Goal: Task Accomplishment & Management: Complete application form

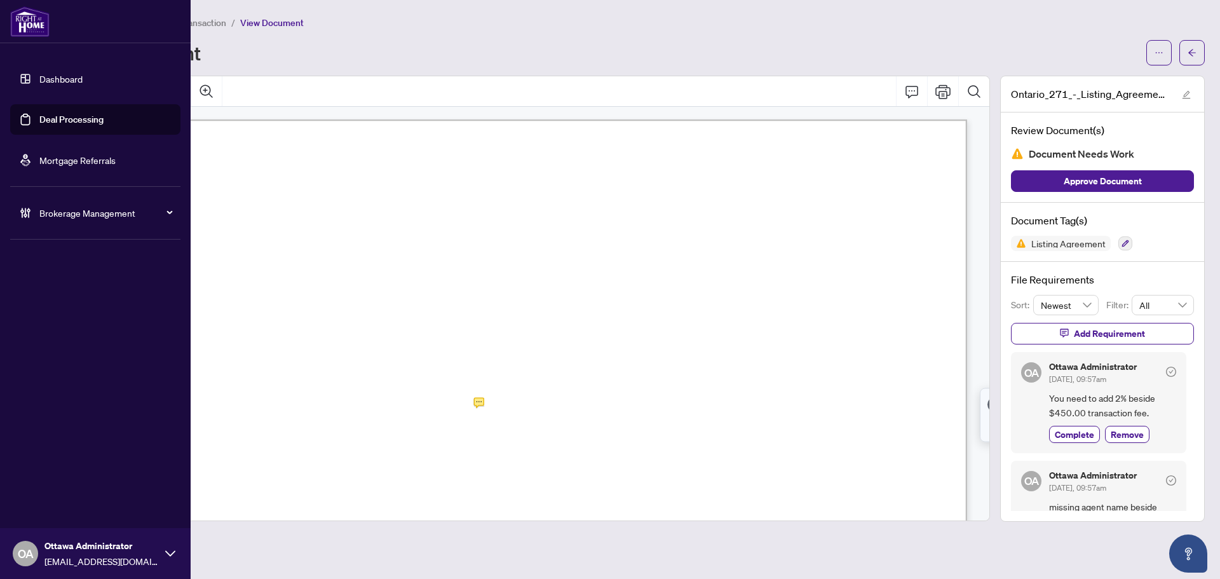
click at [39, 118] on link "Deal Processing" at bounding box center [71, 119] width 64 height 11
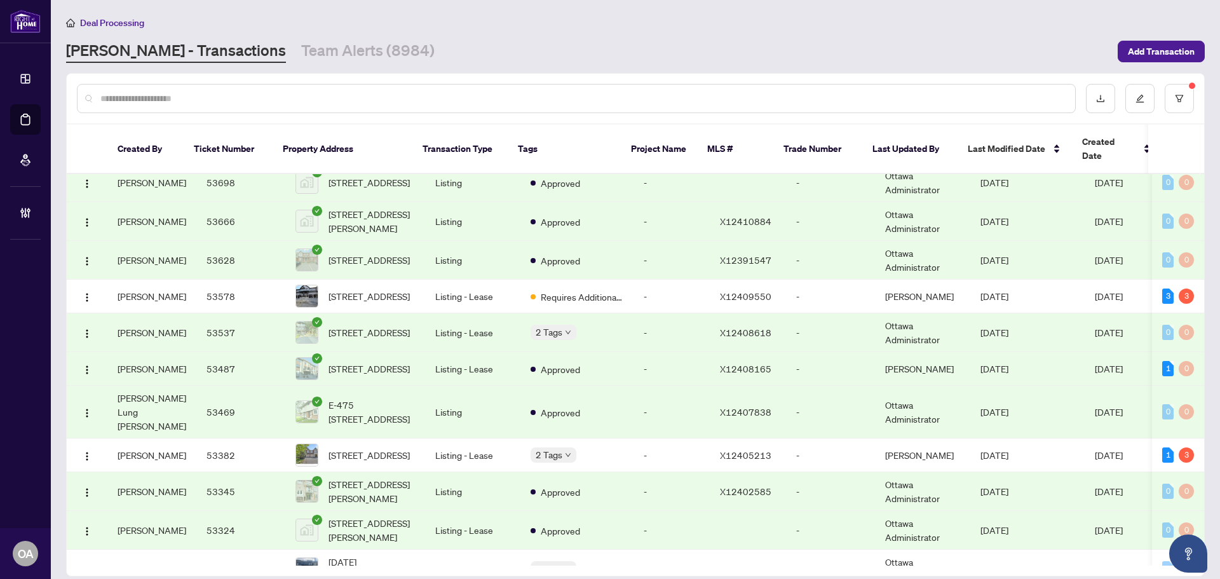
scroll to position [318, 0]
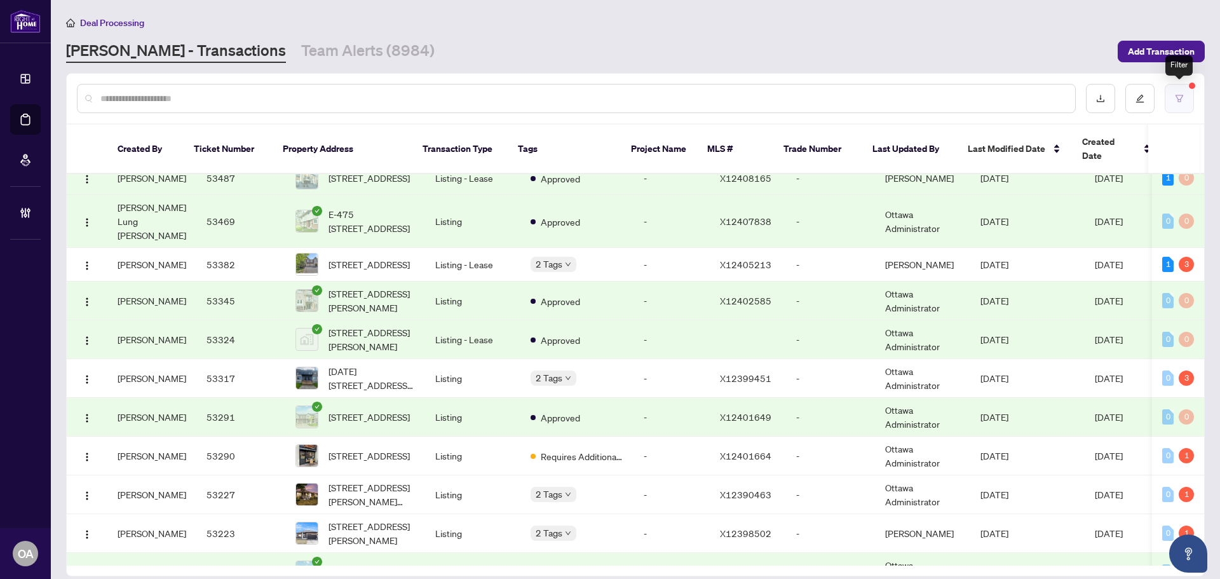
click at [1185, 97] on button "button" at bounding box center [1178, 98] width 29 height 29
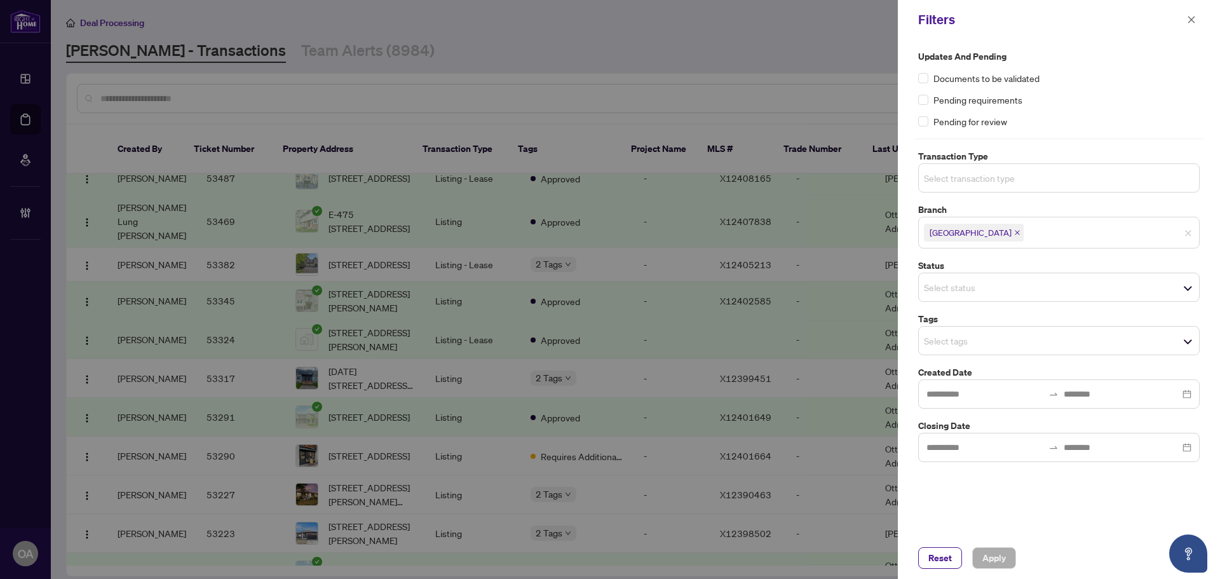
click at [1005, 175] on input "search" at bounding box center [968, 177] width 89 height 15
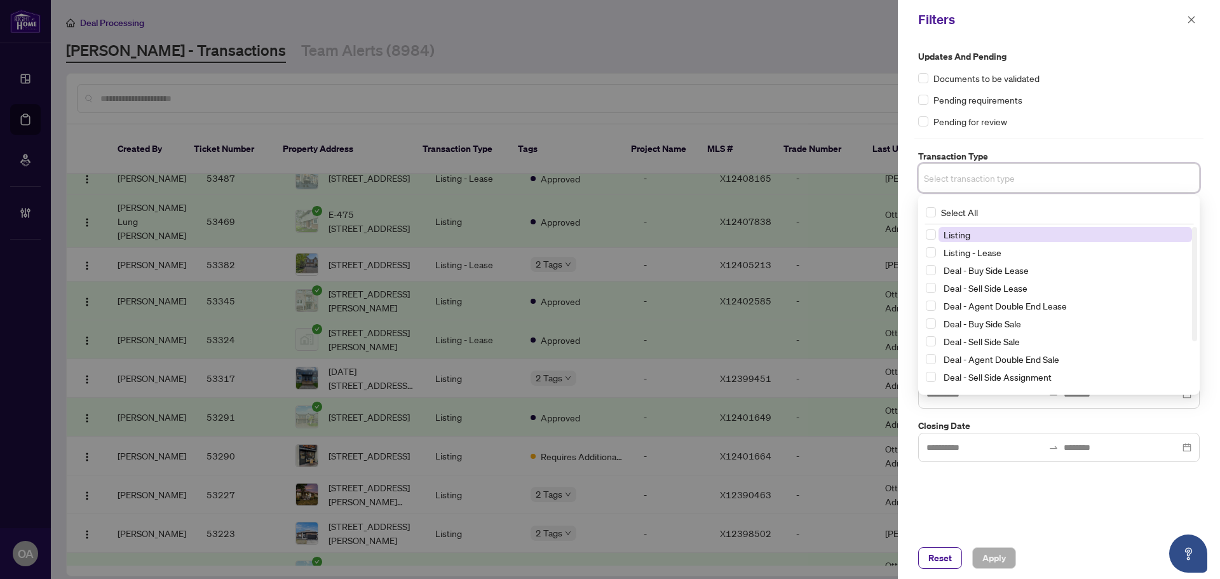
click at [992, 235] on span "Listing" at bounding box center [1064, 234] width 253 height 15
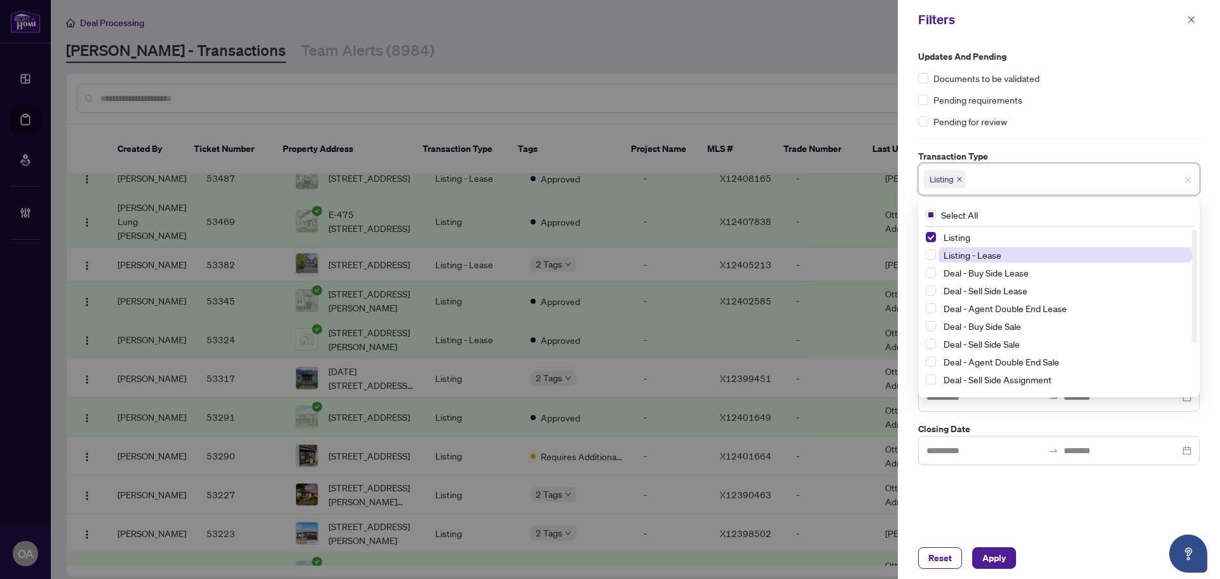
click at [988, 259] on span "Listing - Lease" at bounding box center [972, 254] width 58 height 11
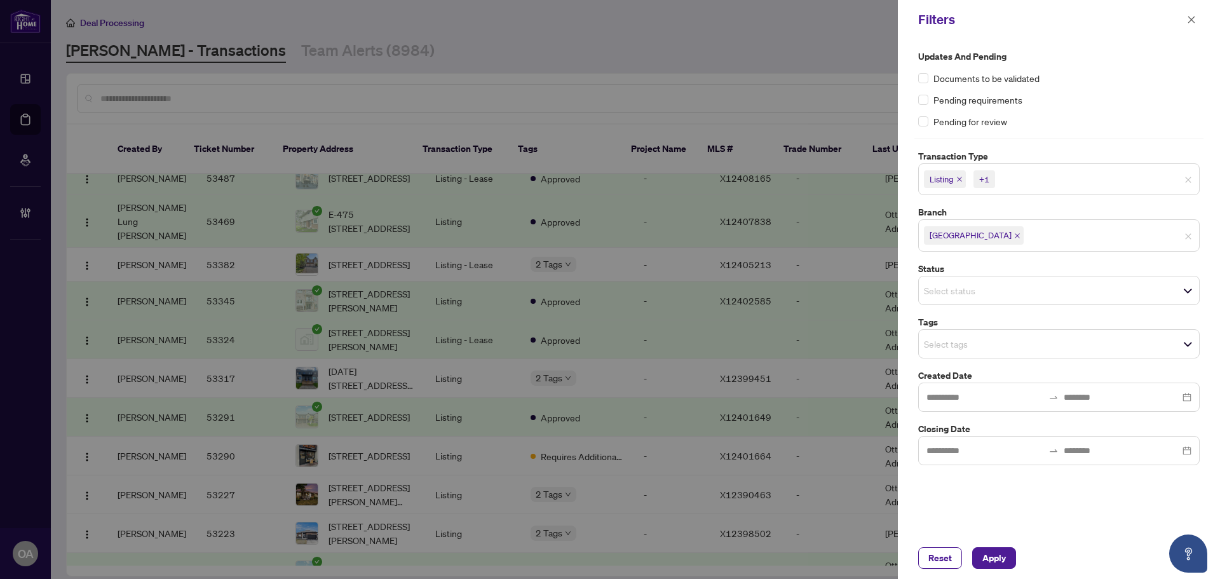
drag, startPoint x: 983, startPoint y: 561, endPoint x: 889, endPoint y: 437, distance: 155.9
click at [981, 557] on button "Apply" at bounding box center [994, 558] width 44 height 22
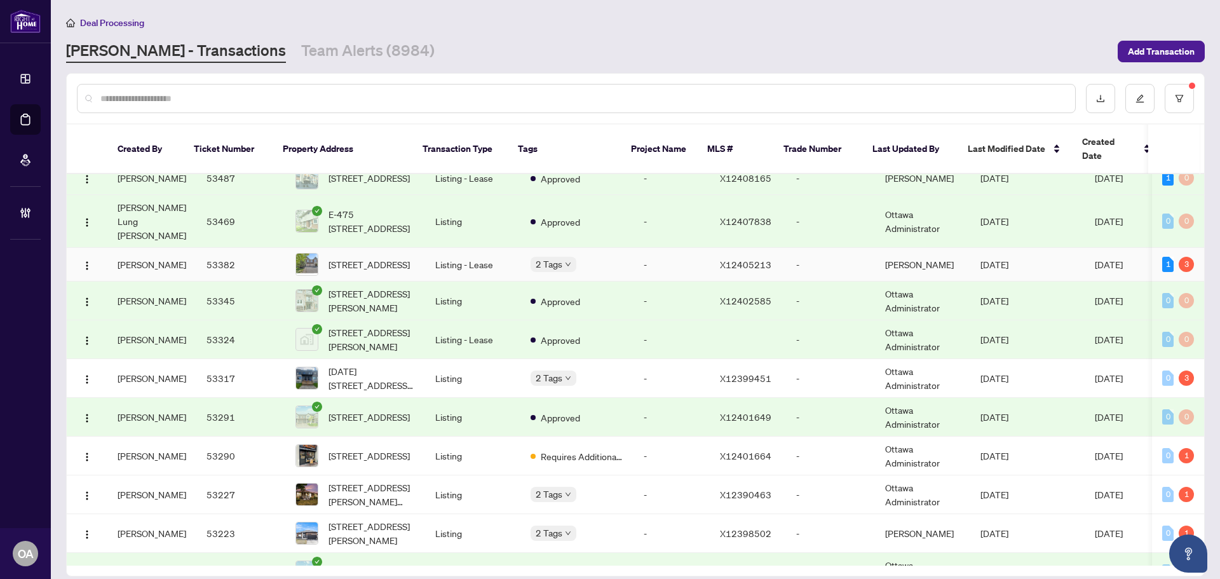
click at [381, 257] on span "[STREET_ADDRESS]" at bounding box center [368, 264] width 81 height 14
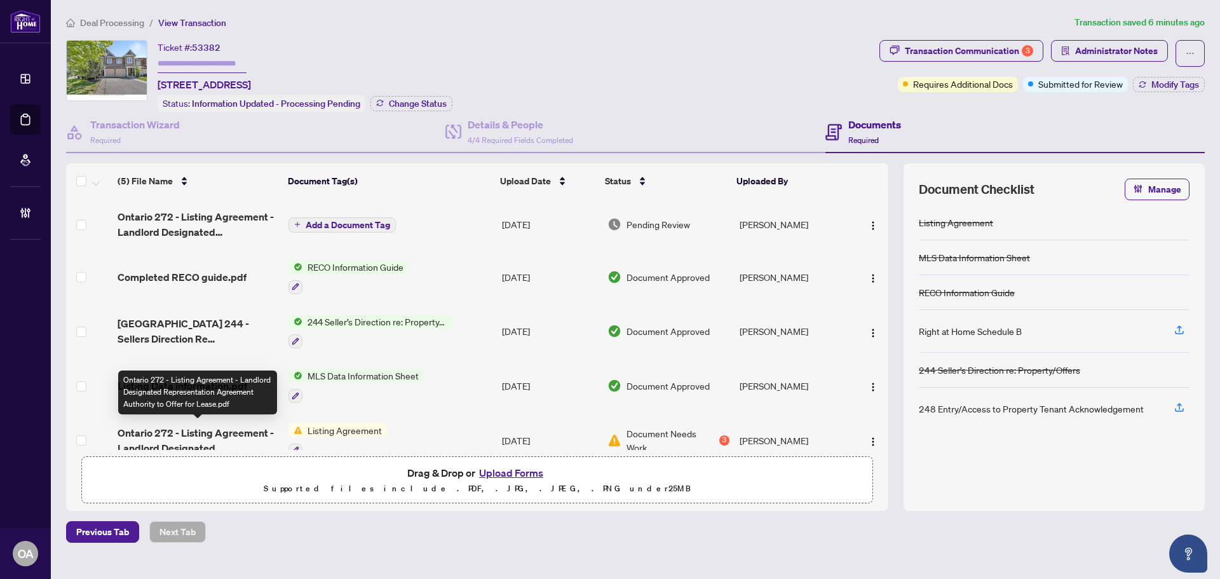
click at [258, 426] on span "Ontario 272 - Listing Agreement - Landlord Designated Representation Agreement …" at bounding box center [198, 440] width 161 height 30
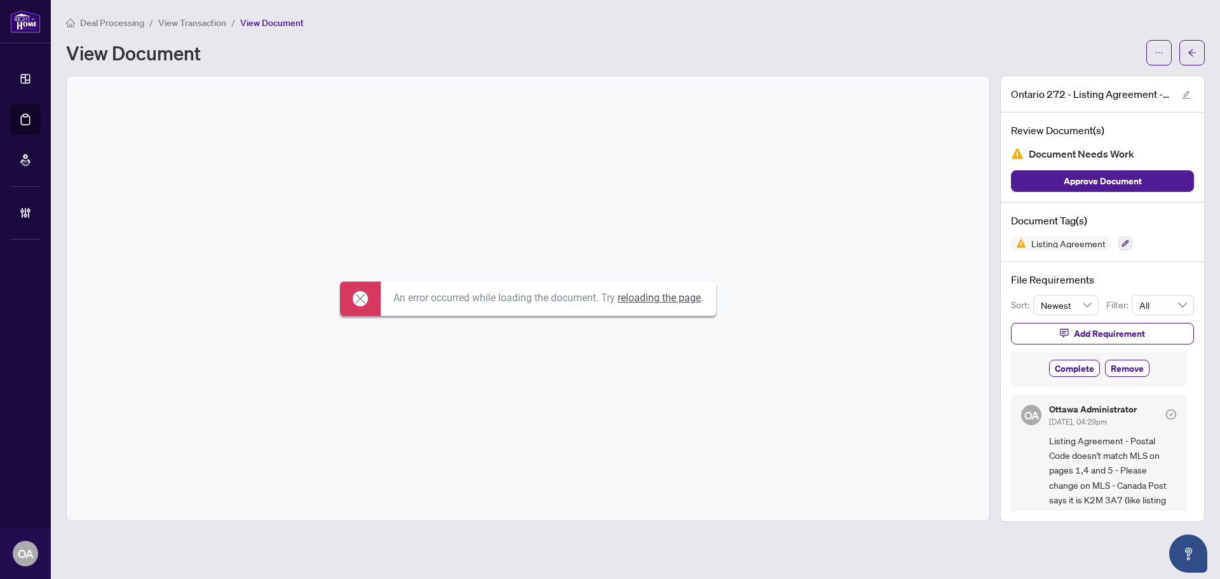
scroll to position [191, 0]
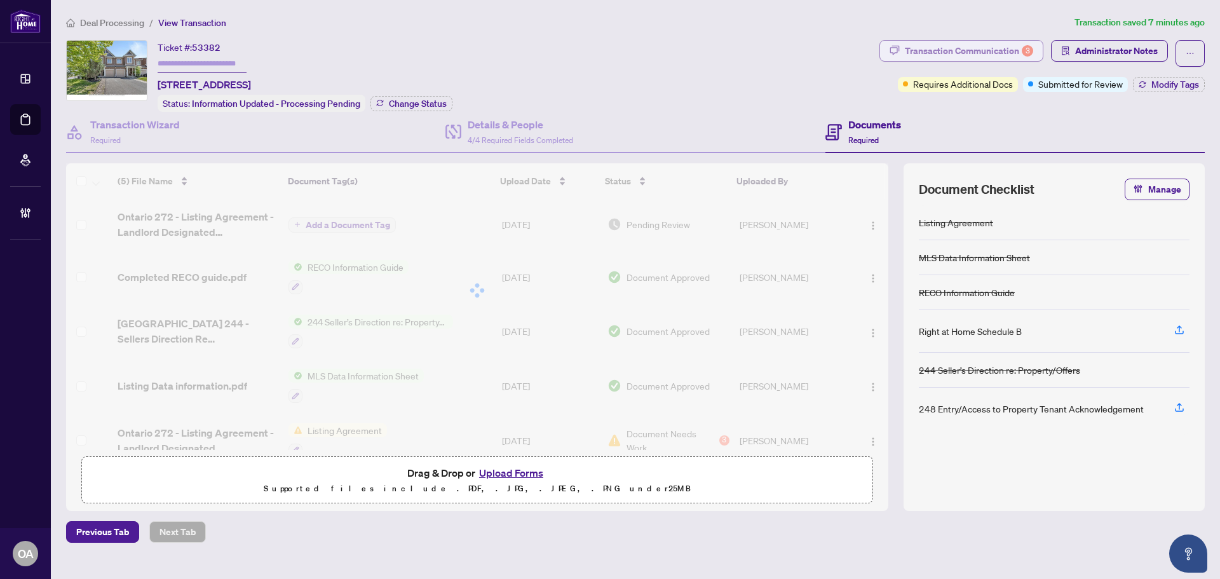
click at [1016, 45] on div "Transaction Communication 3" at bounding box center [968, 51] width 128 height 20
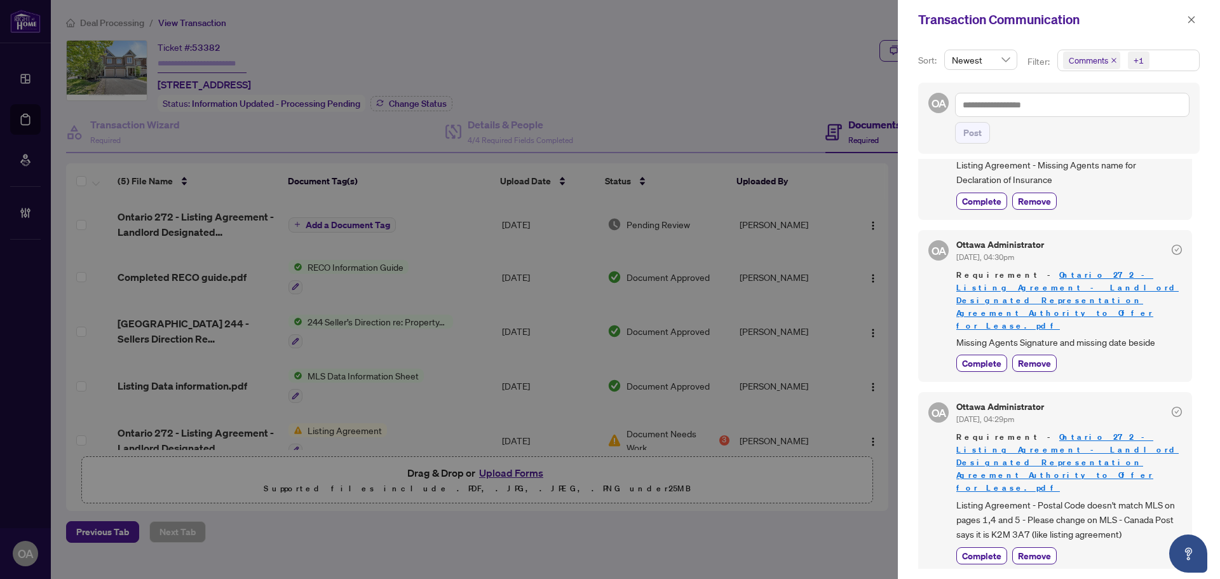
scroll to position [185, 0]
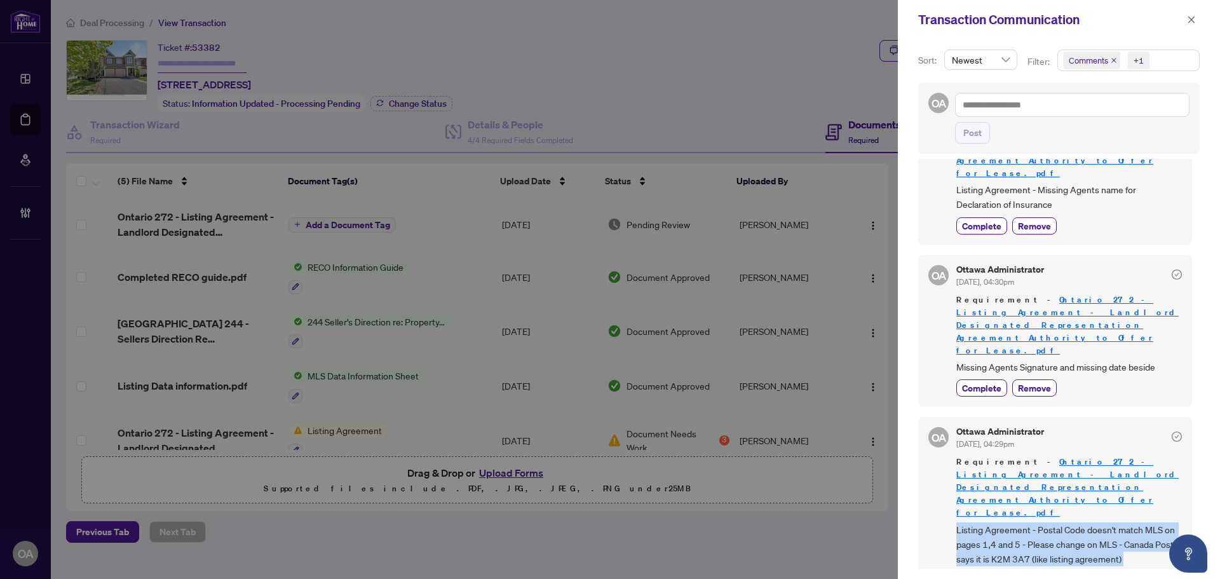
drag, startPoint x: 956, startPoint y: 448, endPoint x: 1176, endPoint y: 501, distance: 226.0
click at [1176, 501] on div "OA Ottawa Administrator [DATE], 04:29pm Requirement - [GEOGRAPHIC_DATA] 272 - L…" at bounding box center [1055, 508] width 274 height 182
copy div "Listing Agreement - Postal Code doesn't match MLS on pages 1,4 and 5 - Please c…"
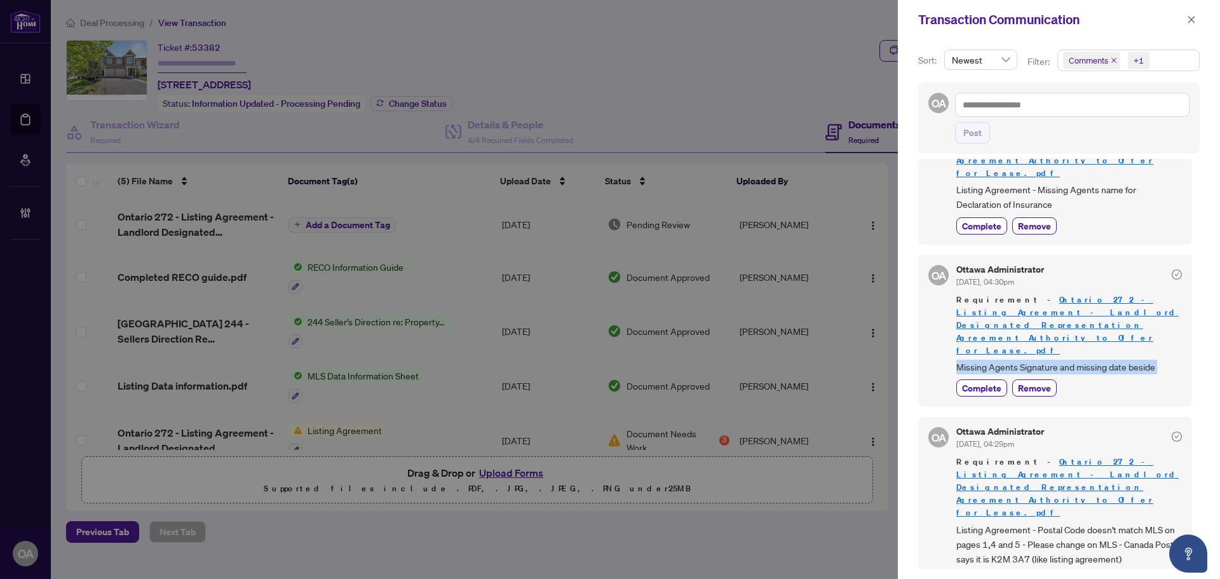
drag, startPoint x: 950, startPoint y: 317, endPoint x: 1192, endPoint y: 326, distance: 242.2
click at [1192, 326] on div "DP [PERSON_NAME] [DATE], 11:09am all completed Create Requirement OA [GEOGRAPHI…" at bounding box center [1058, 364] width 281 height 410
copy div "Missing Agents Signature and missing date beside Complete Remove"
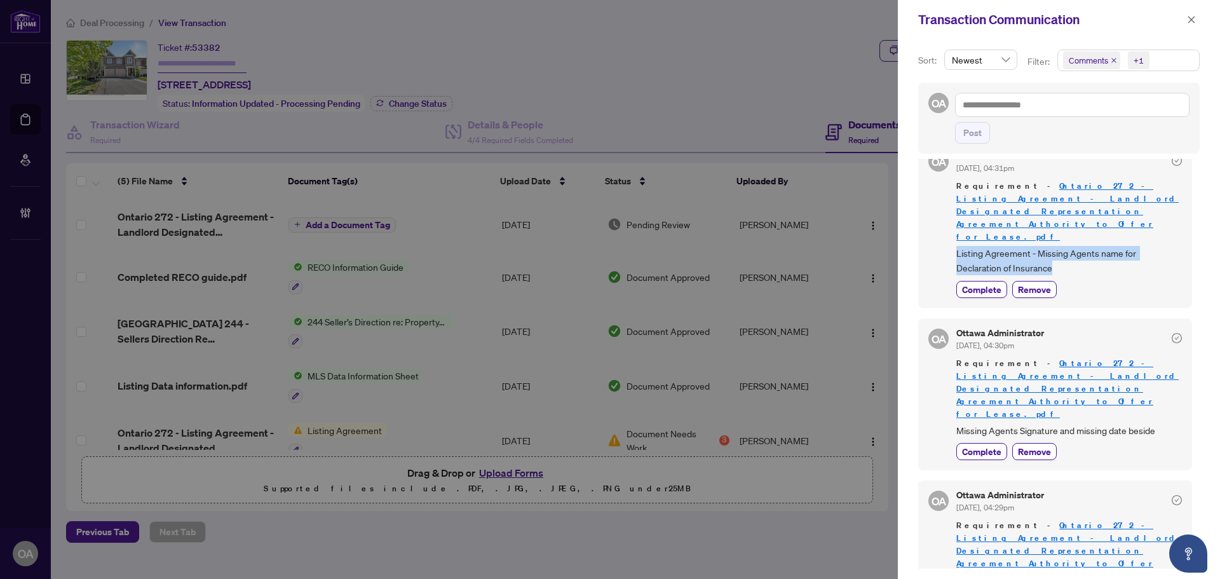
drag, startPoint x: 956, startPoint y: 225, endPoint x: 1163, endPoint y: 243, distance: 207.9
click at [1163, 246] on span "Listing Agreement - Missing Agents name for Declaration of Insurance" at bounding box center [1068, 261] width 225 height 30
copy span "Listing Agreement - Missing Agents name for Declaration of Insurance"
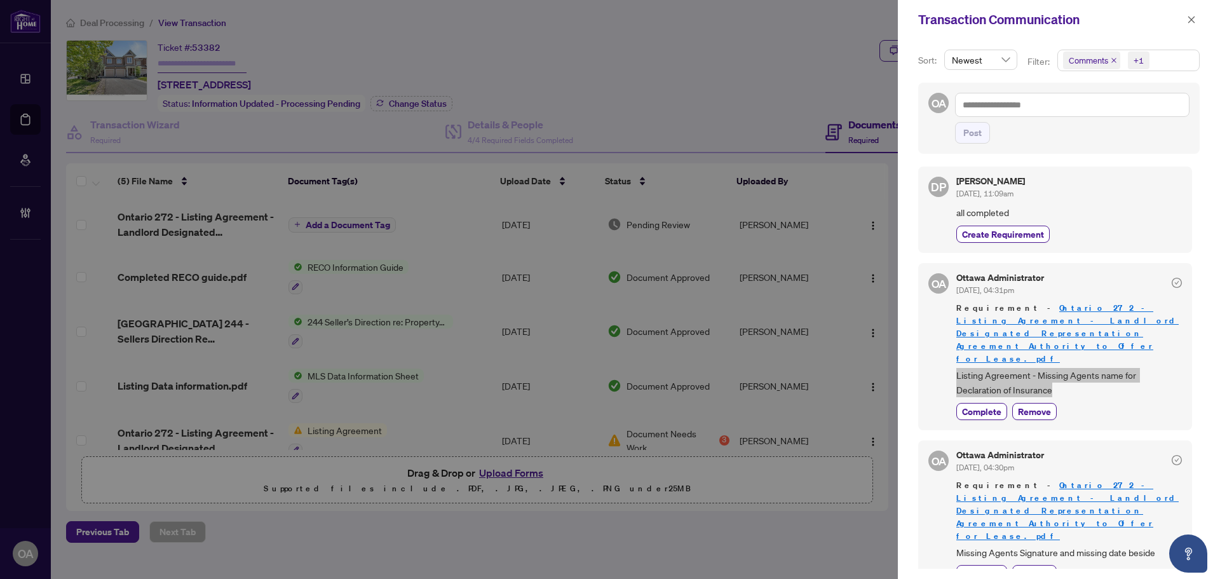
scroll to position [0, 0]
drag, startPoint x: 1192, startPoint y: 22, endPoint x: 966, endPoint y: 46, distance: 226.8
click at [1192, 23] on icon "close" at bounding box center [1191, 19] width 9 height 9
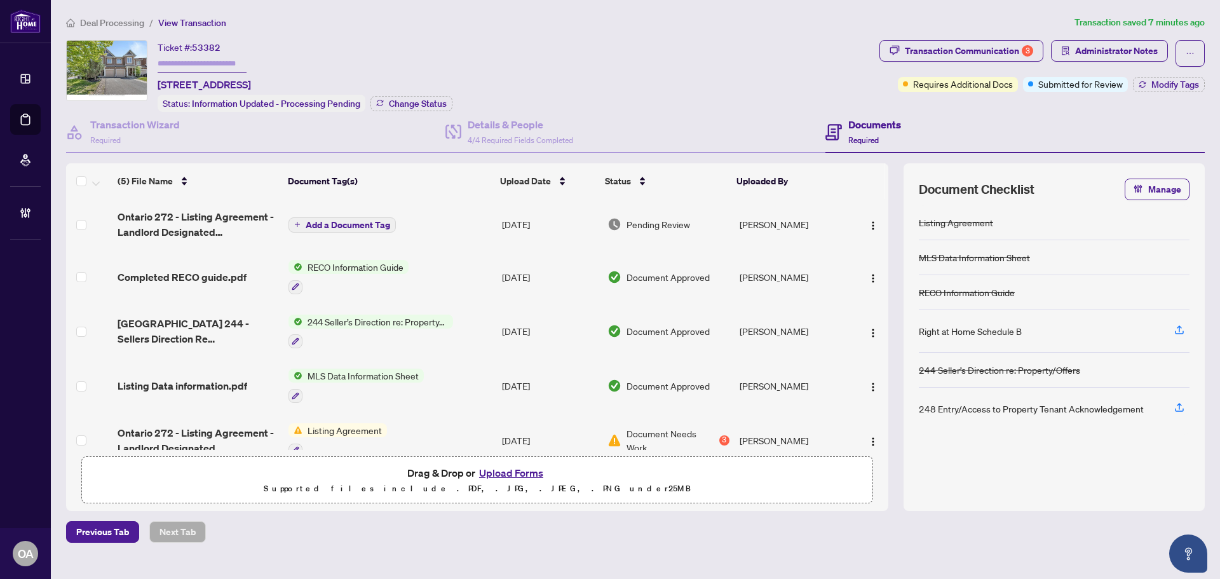
click at [181, 213] on span "Ontario 272 - Listing Agreement - Landlord Designated Representation Agreement …" at bounding box center [198, 224] width 161 height 30
click at [154, 117] on h4 "Transaction Wizard" at bounding box center [135, 124] width 90 height 15
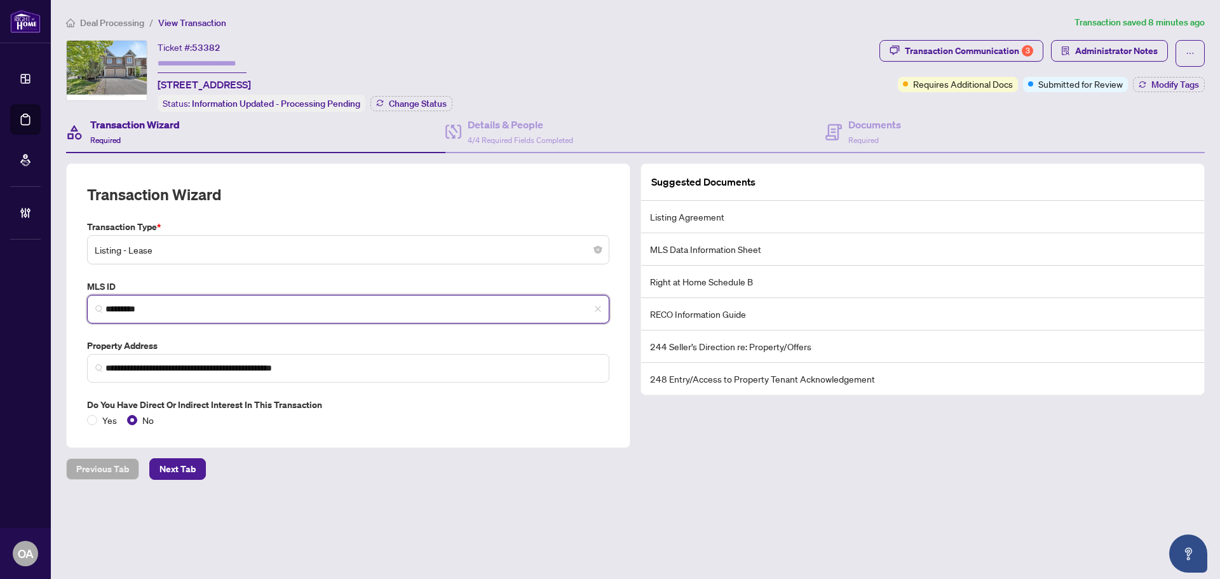
drag, startPoint x: 178, startPoint y: 313, endPoint x: 74, endPoint y: 303, distance: 104.7
click at [74, 303] on div "**********" at bounding box center [348, 305] width 564 height 285
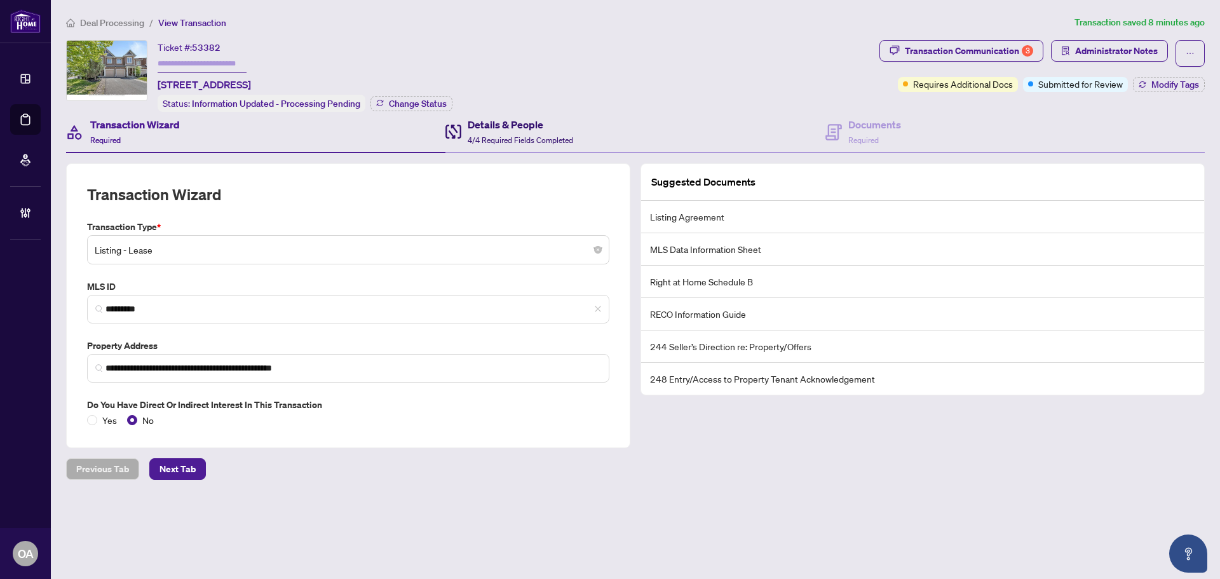
click at [492, 136] on span "4/4 Required Fields Completed" at bounding box center [519, 140] width 105 height 10
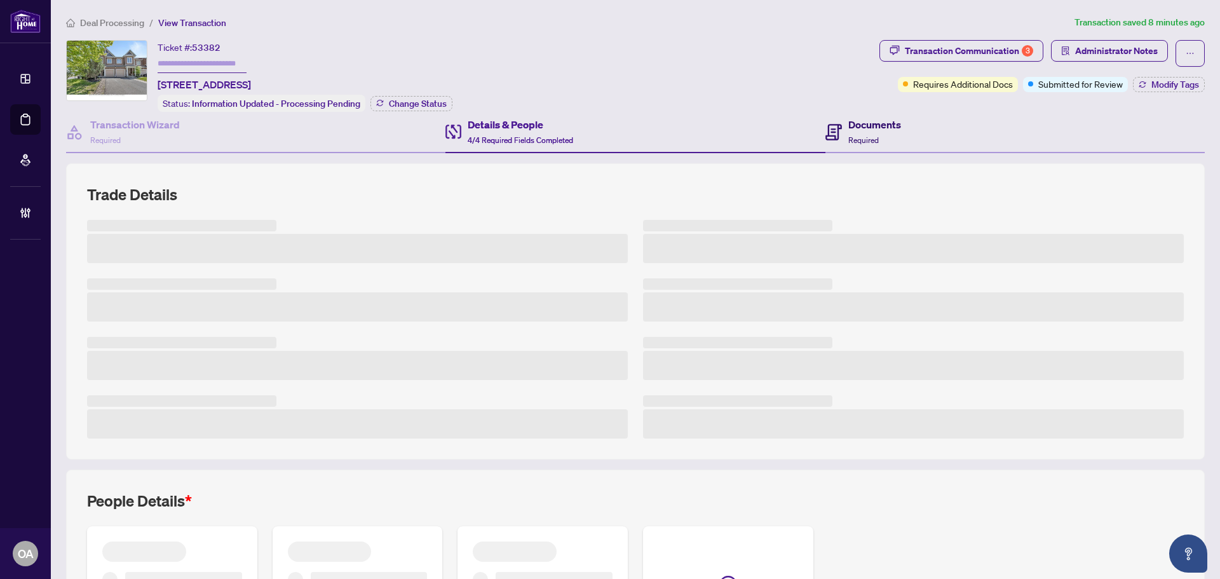
click at [863, 118] on h4 "Documents" at bounding box center [874, 124] width 53 height 15
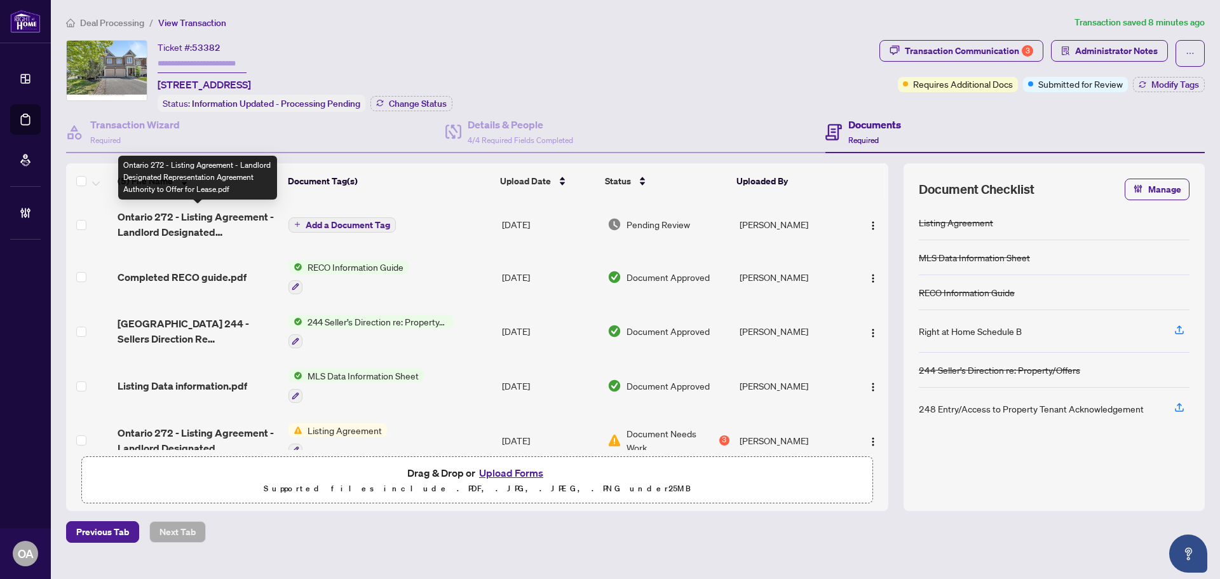
click at [239, 220] on span "Ontario 272 - Listing Agreement - Landlord Designated Representation Agreement …" at bounding box center [198, 224] width 161 height 30
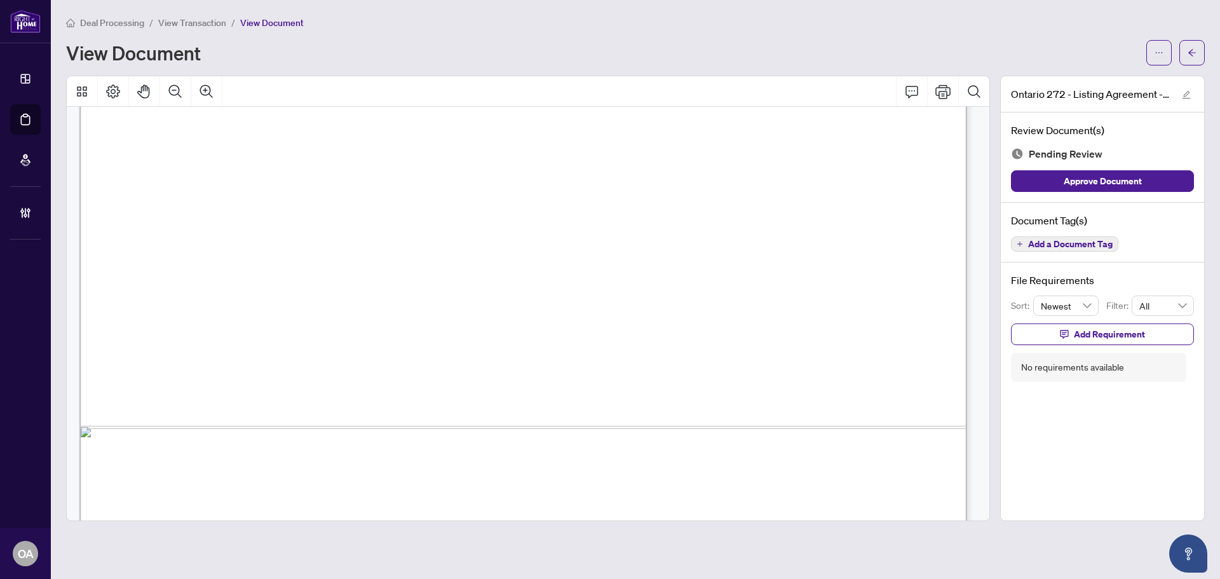
scroll to position [3049, 0]
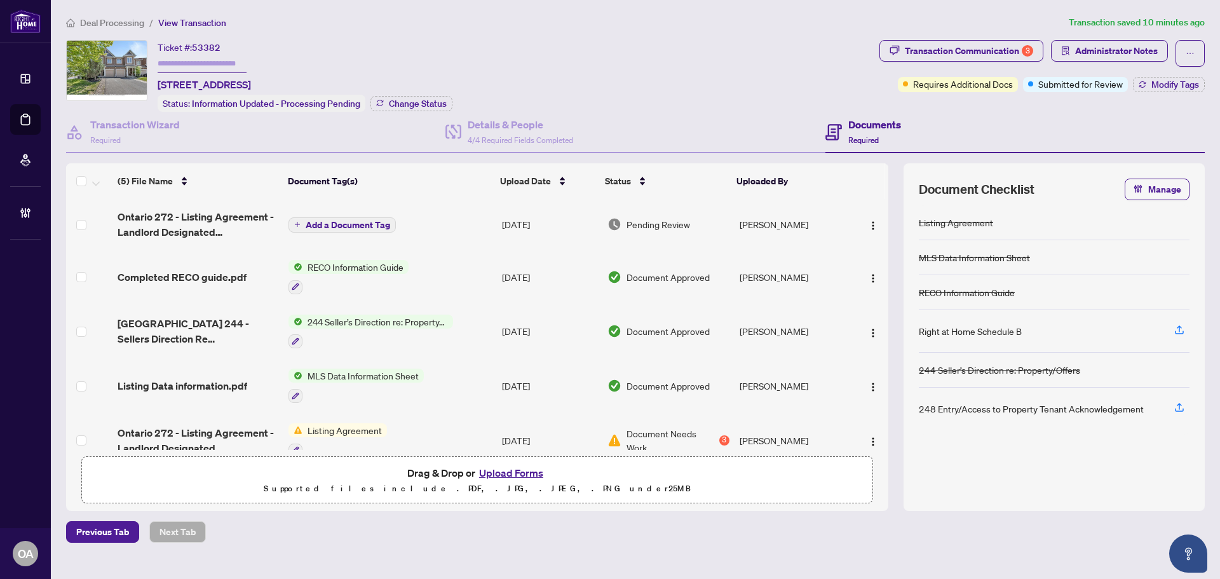
click at [361, 220] on span "Add a Document Tag" at bounding box center [348, 224] width 84 height 9
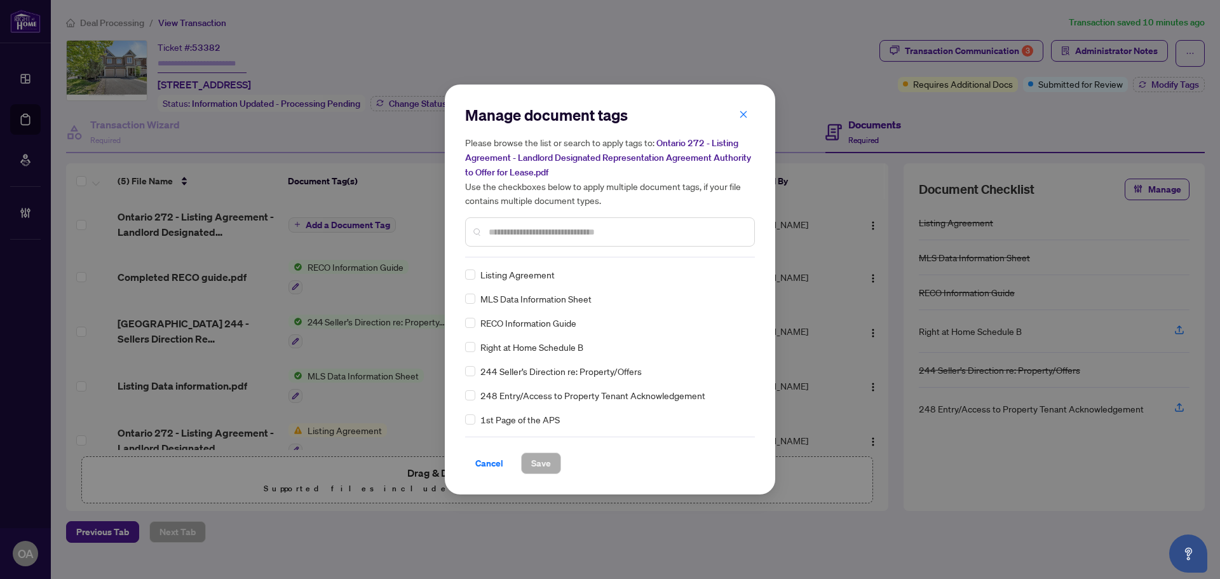
click at [515, 229] on input "text" at bounding box center [615, 232] width 255 height 14
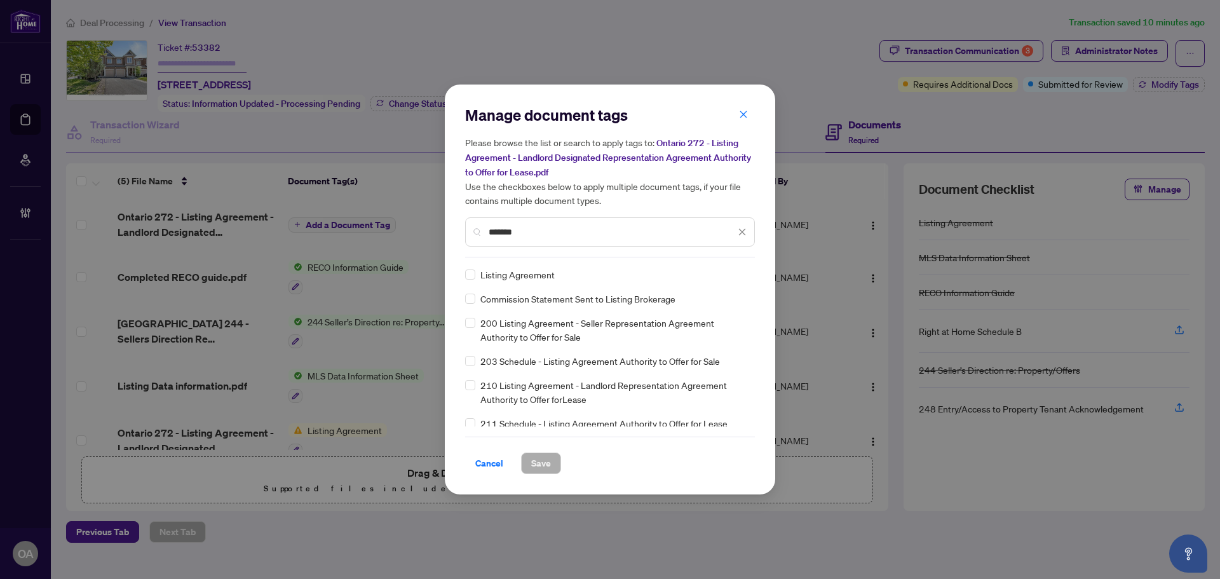
type input "*******"
click at [739, 273] on icon at bounding box center [743, 274] width 8 height 5
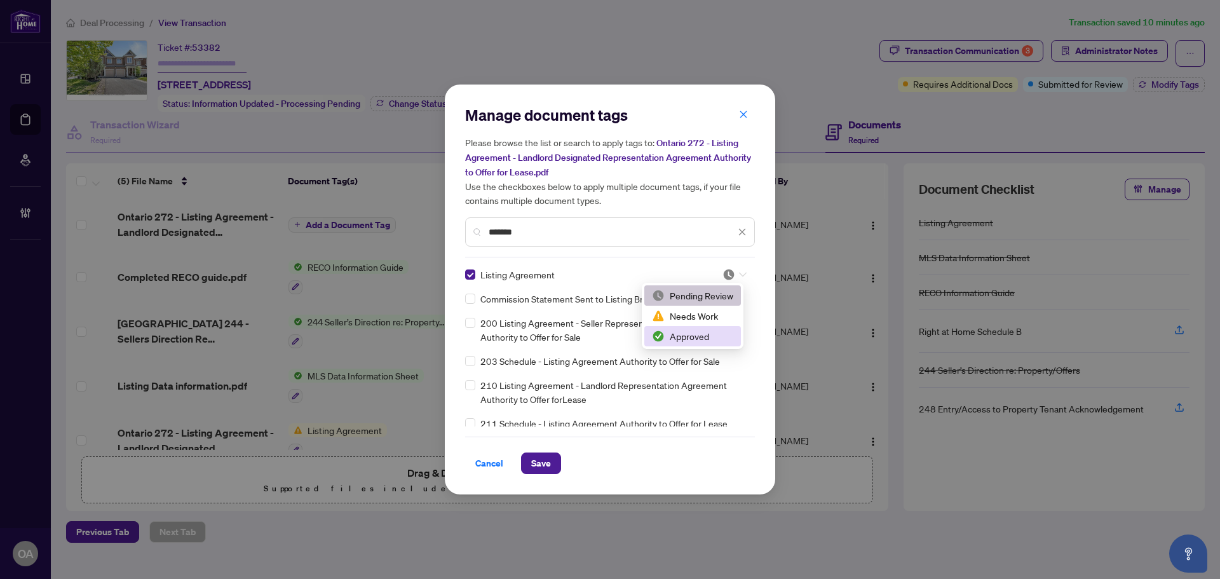
click at [699, 338] on div "Approved" at bounding box center [692, 336] width 81 height 14
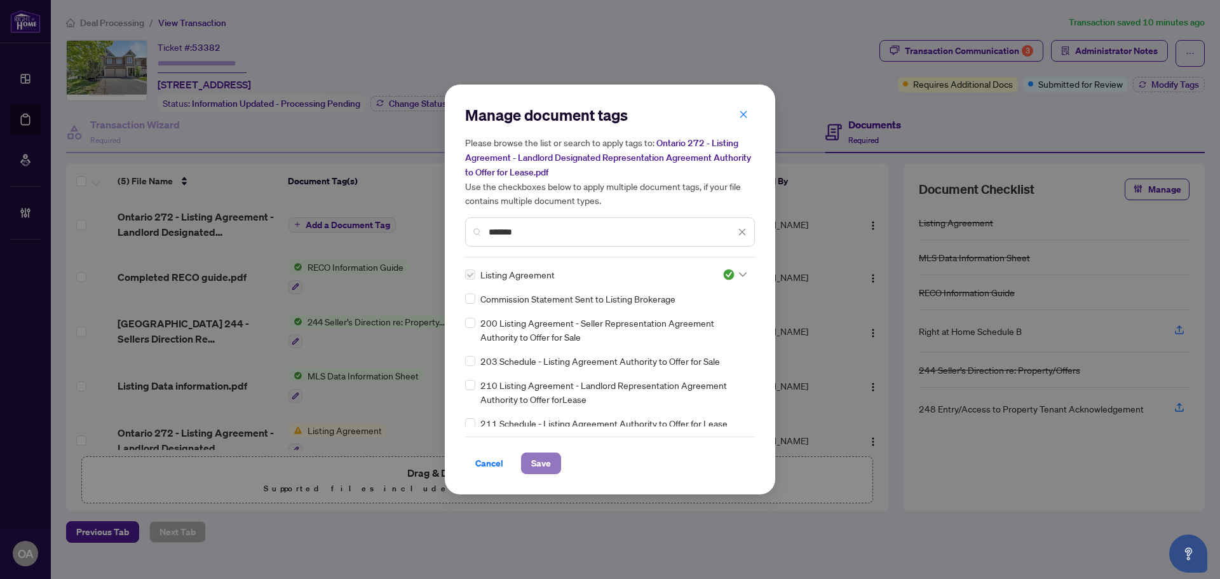
click at [548, 460] on span "Save" at bounding box center [541, 463] width 20 height 20
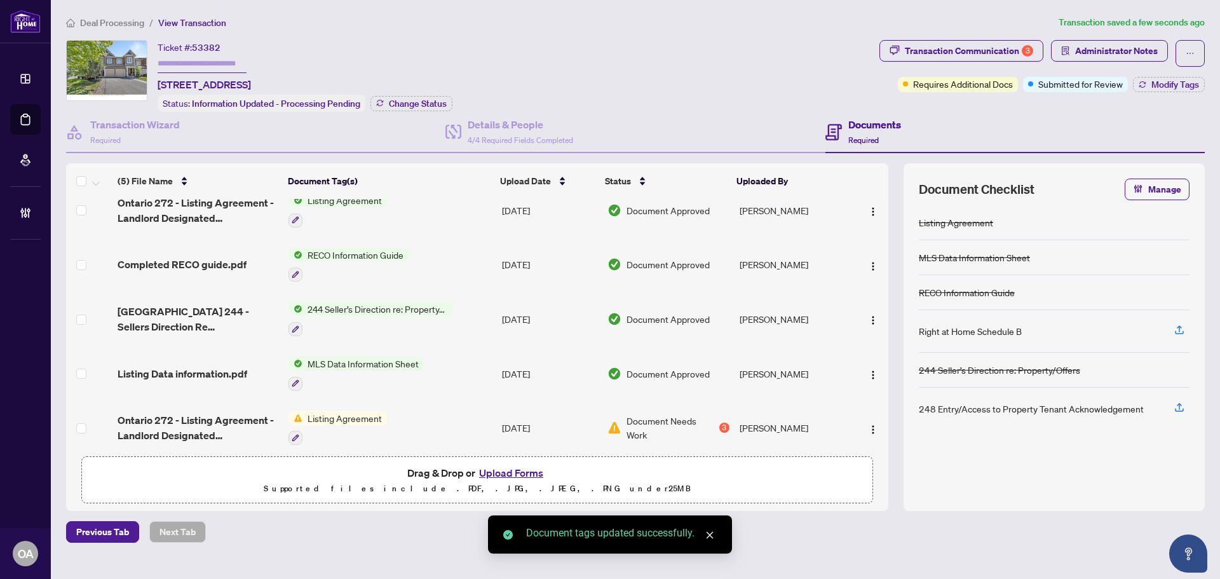
scroll to position [24, 0]
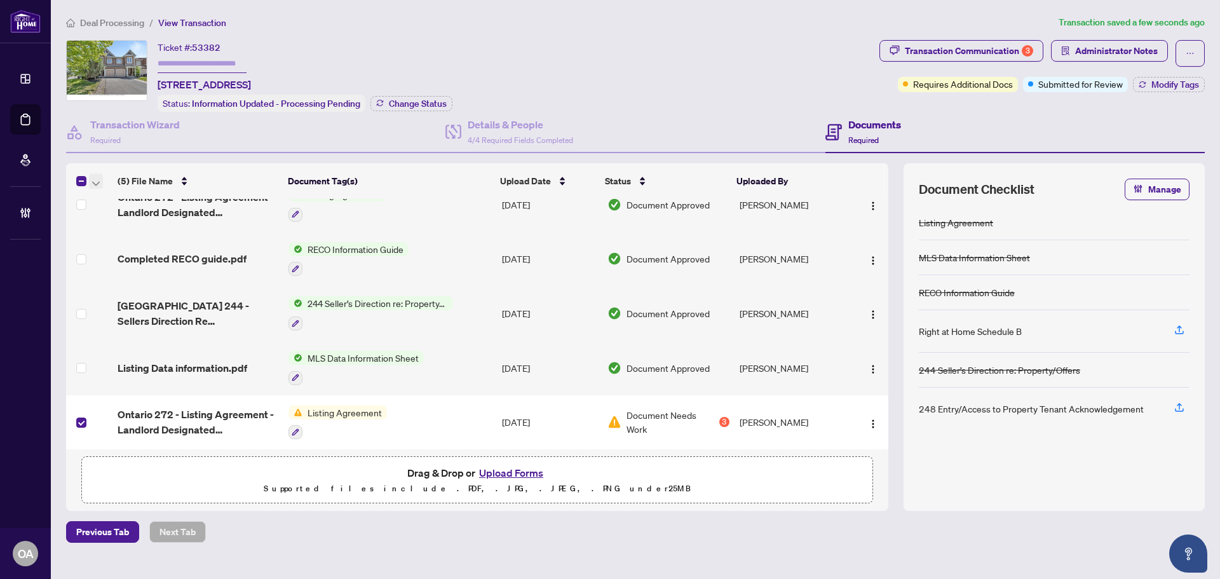
click at [97, 181] on icon "button" at bounding box center [96, 183] width 8 height 5
click at [112, 245] on span "Archive Selected" at bounding box center [155, 243] width 113 height 14
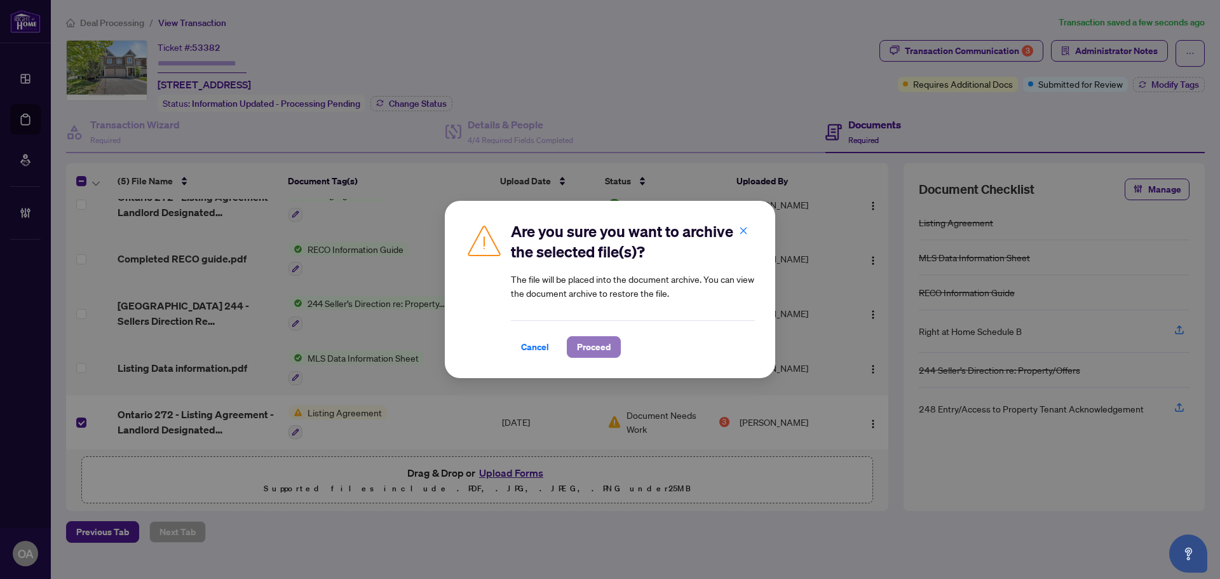
click at [589, 346] on span "Proceed" at bounding box center [594, 347] width 34 height 20
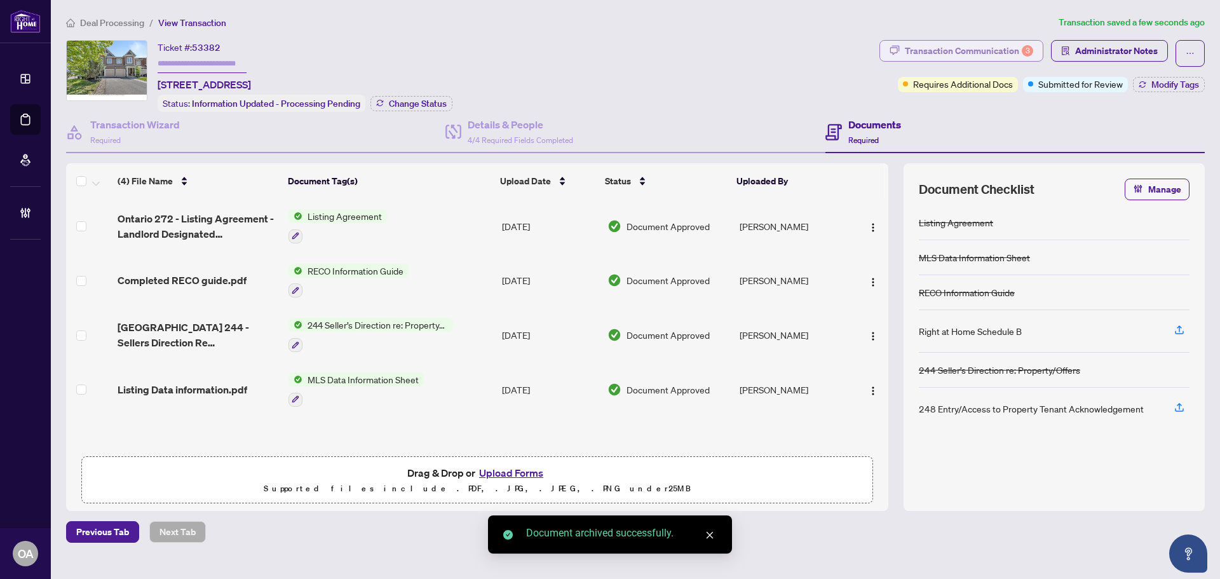
scroll to position [0, 0]
click at [998, 45] on div "Transaction Communication 3" at bounding box center [968, 51] width 128 height 20
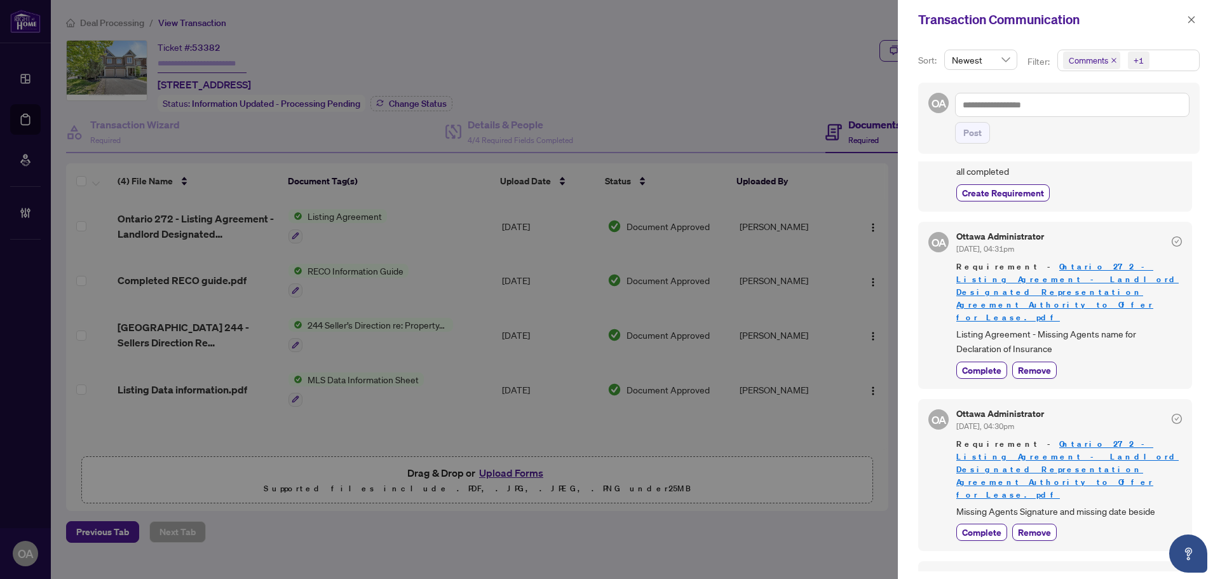
scroll to position [64, 0]
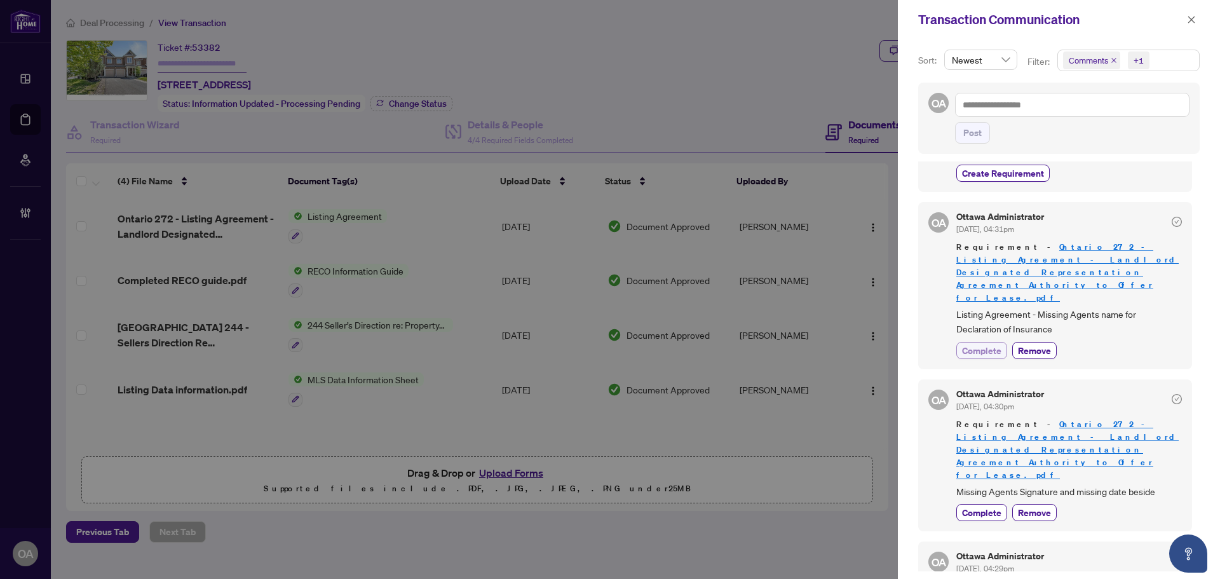
click at [979, 344] on span "Complete" at bounding box center [981, 350] width 39 height 13
click at [965, 506] on span "Complete" at bounding box center [981, 512] width 39 height 13
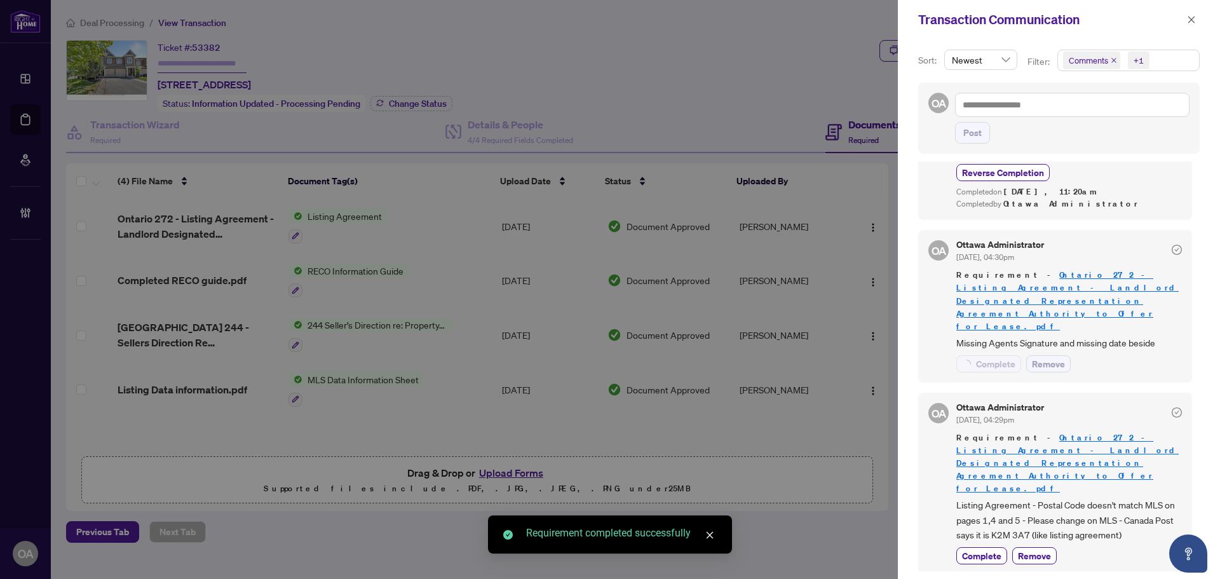
scroll to position [254, 0]
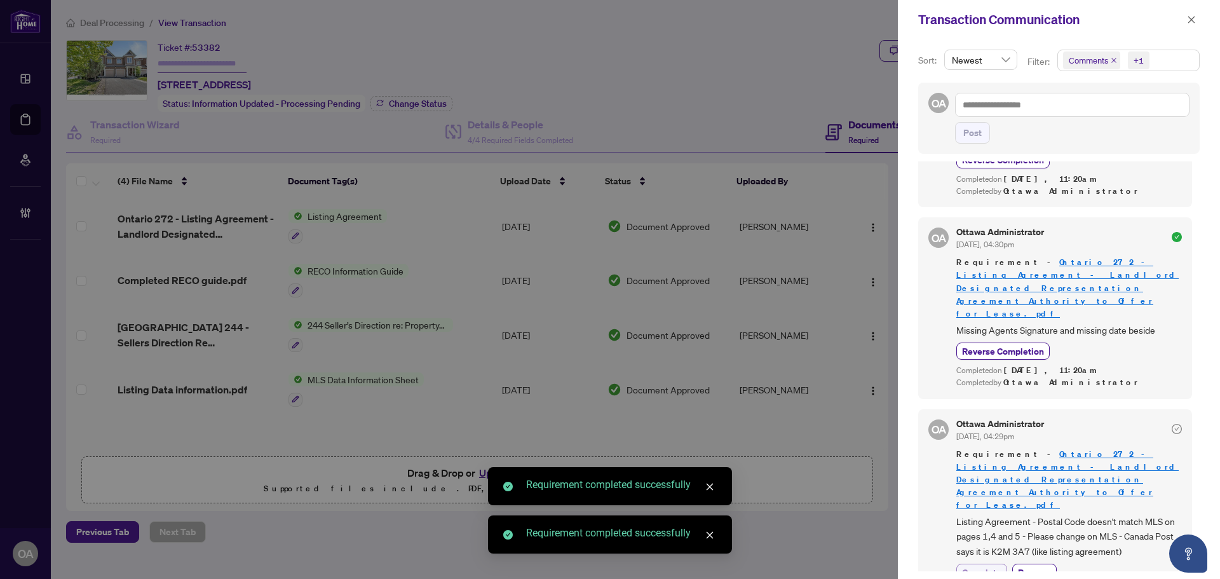
click at [982, 565] on span "Complete" at bounding box center [981, 571] width 39 height 13
click at [1197, 17] on button "button" at bounding box center [1191, 19] width 17 height 15
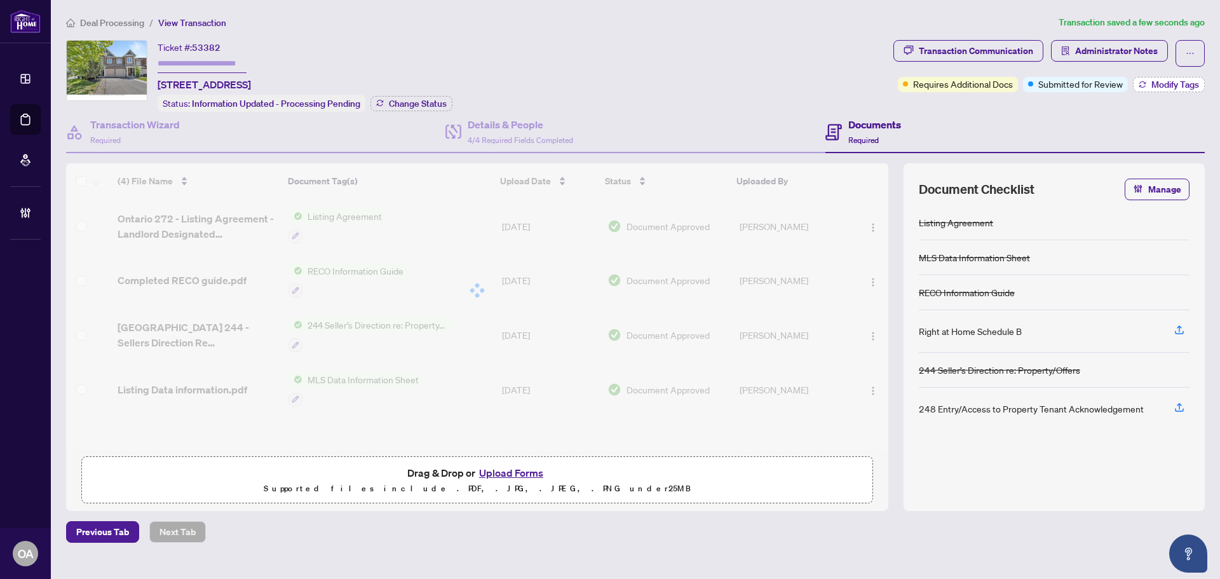
click at [1162, 84] on span "Modify Tags" at bounding box center [1175, 84] width 48 height 9
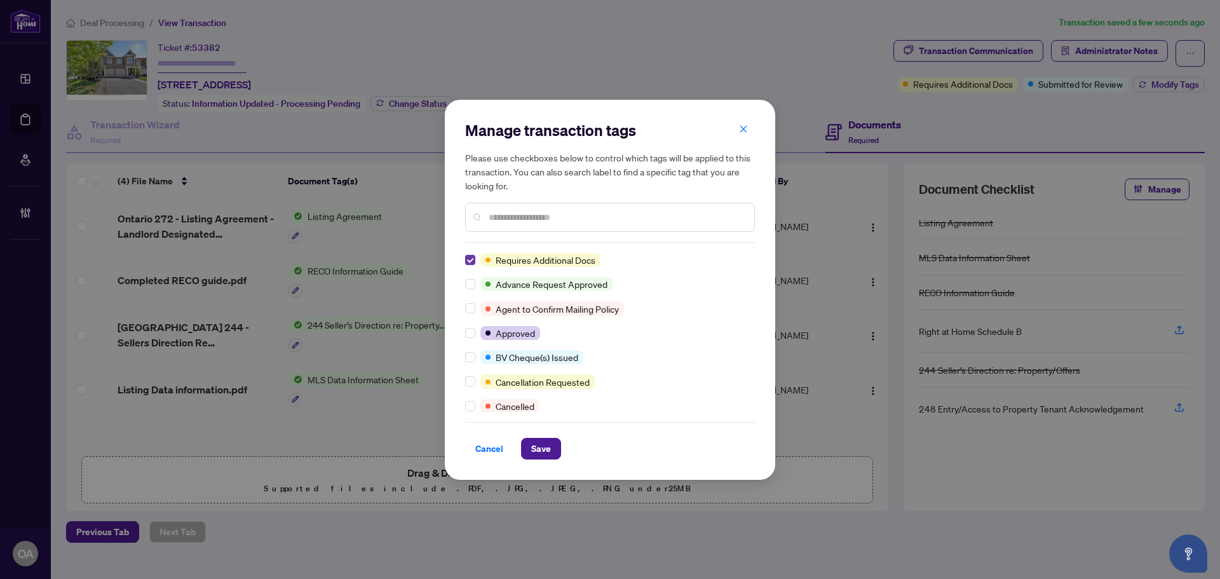
click at [473, 266] on label at bounding box center [470, 260] width 10 height 14
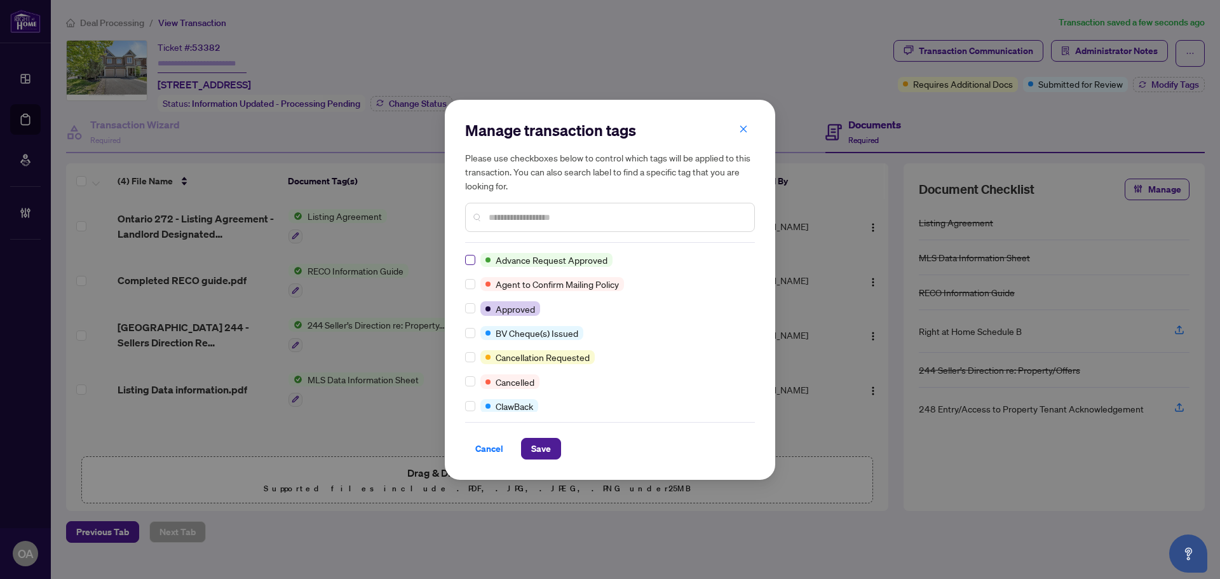
scroll to position [0, 0]
click at [505, 217] on input "text" at bounding box center [615, 217] width 255 height 14
click at [539, 449] on span "Save" at bounding box center [541, 448] width 20 height 20
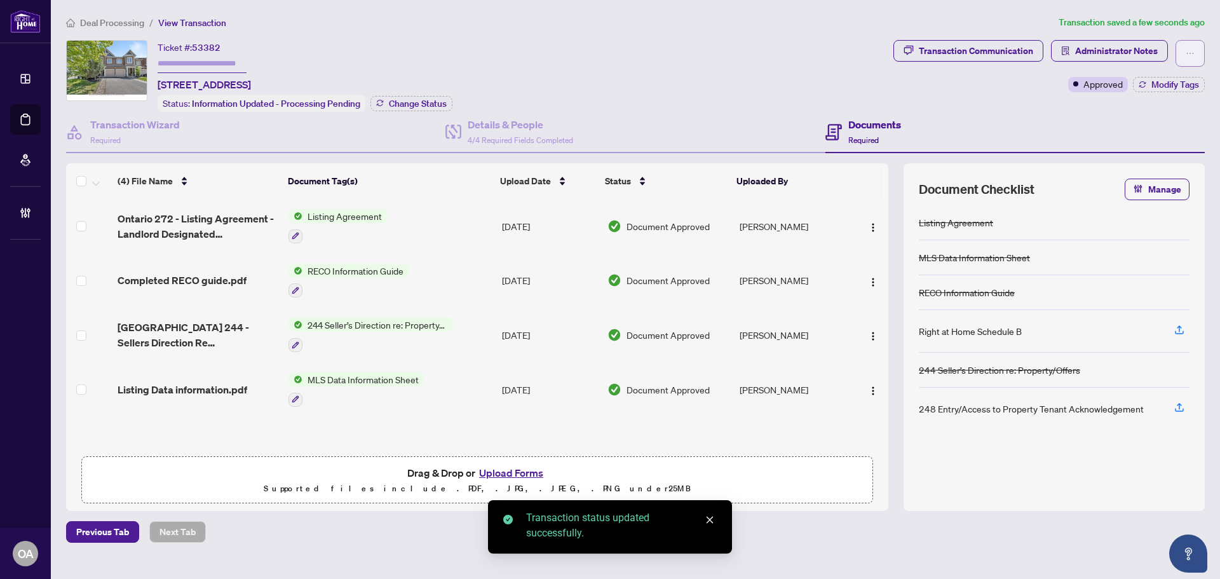
click at [1194, 54] on button "button" at bounding box center [1189, 53] width 29 height 27
click at [1168, 146] on span "Submit for Completion" at bounding box center [1145, 142] width 97 height 14
type textarea "**********"
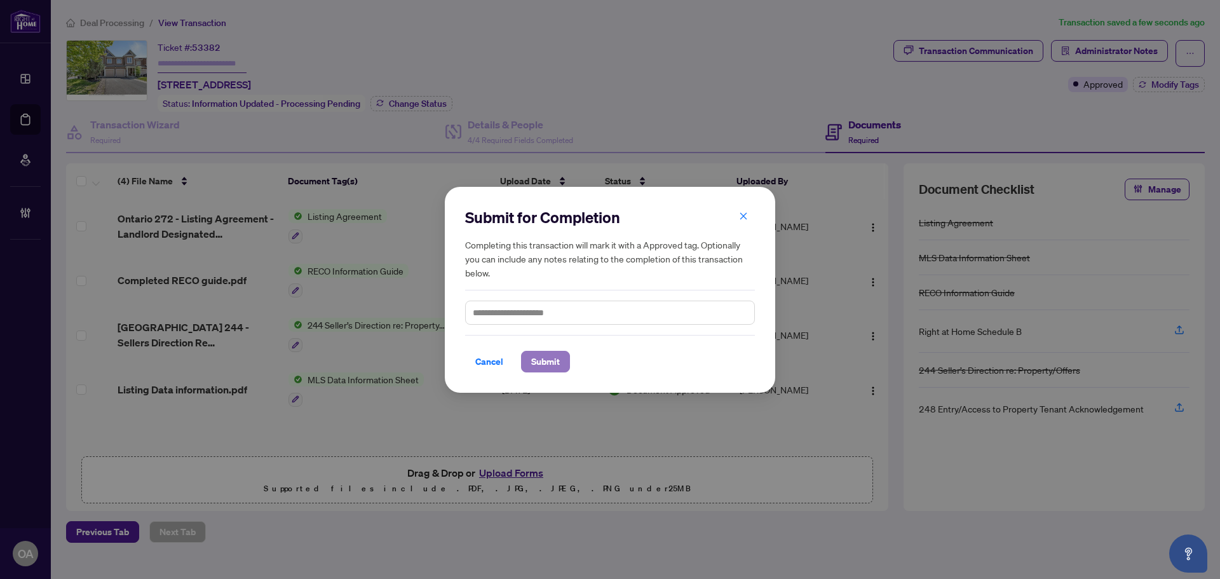
click at [536, 353] on span "Submit" at bounding box center [545, 361] width 29 height 20
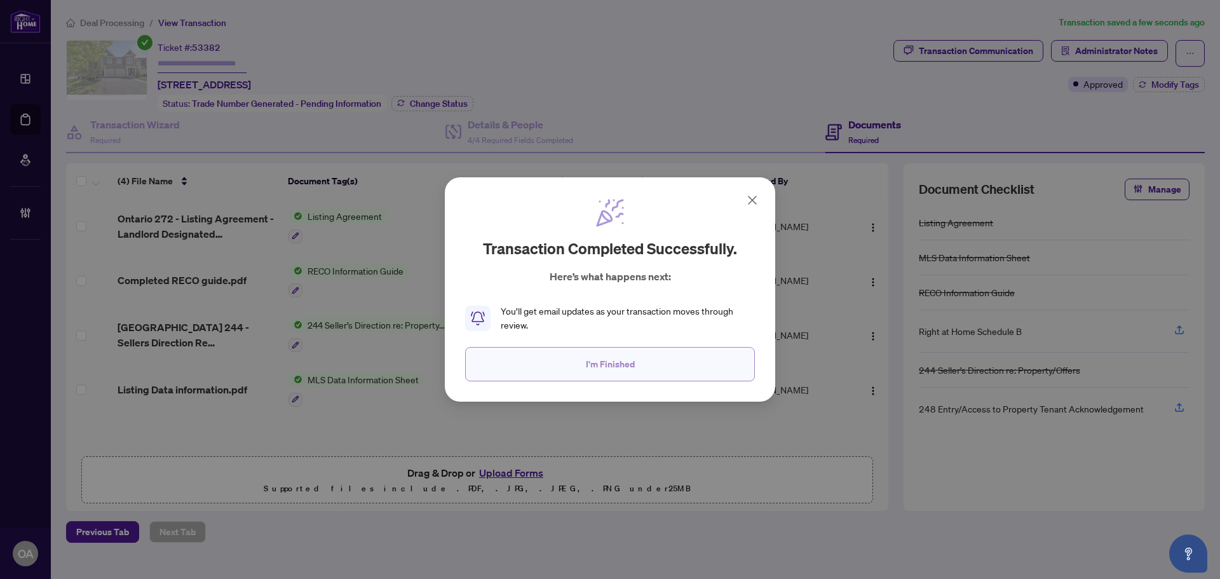
click at [574, 366] on button "I'm Finished" at bounding box center [610, 364] width 290 height 34
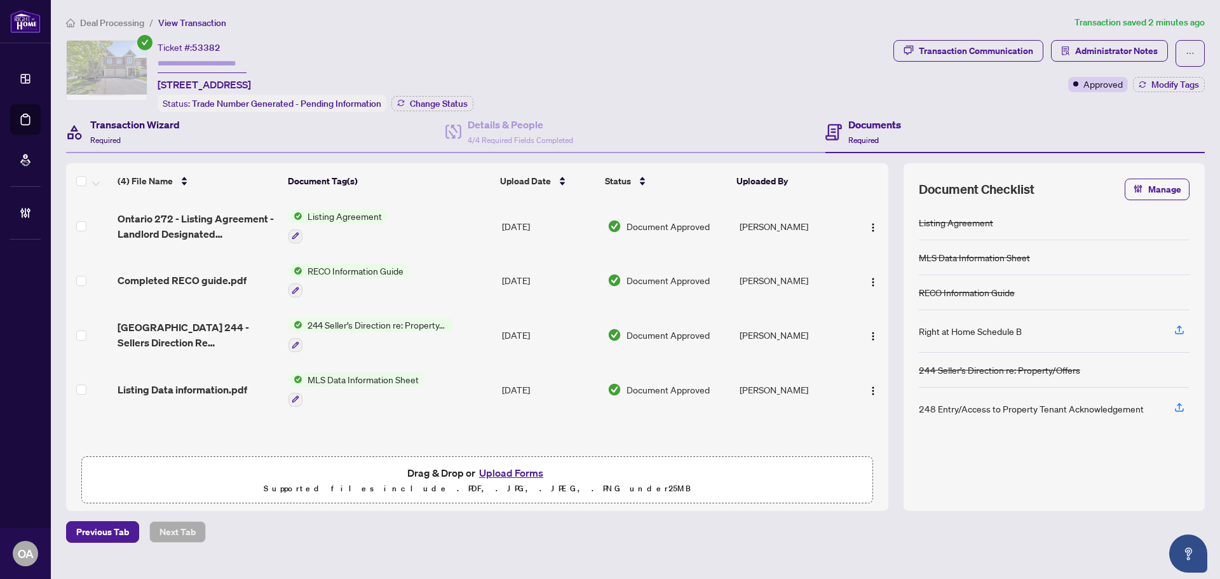
click at [86, 124] on div "Transaction Wizard Required" at bounding box center [123, 132] width 114 height 30
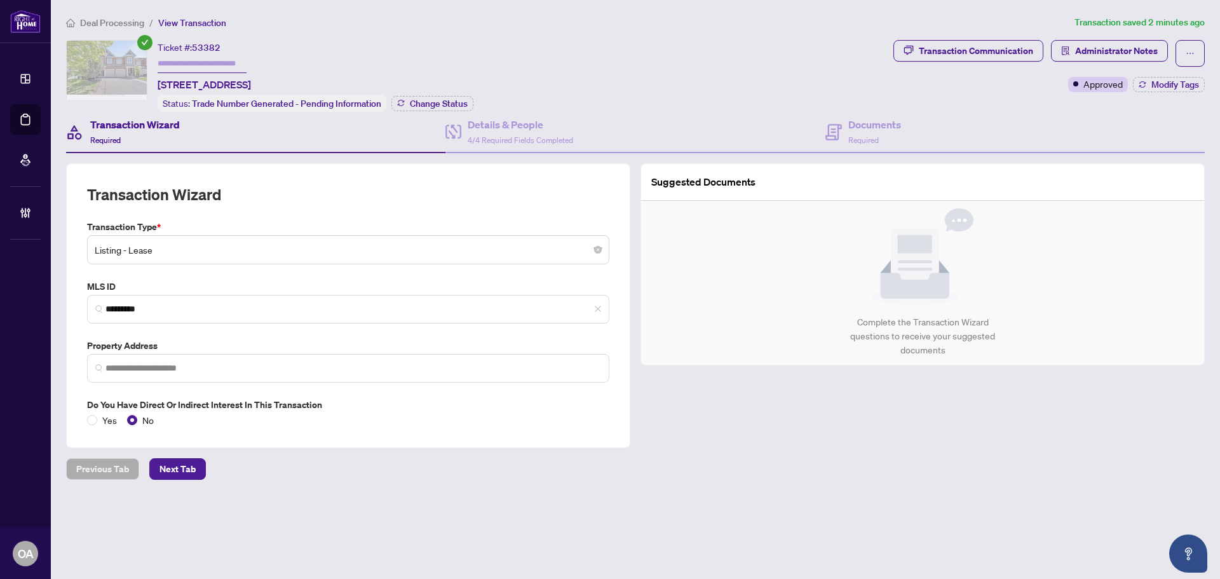
type input "**********"
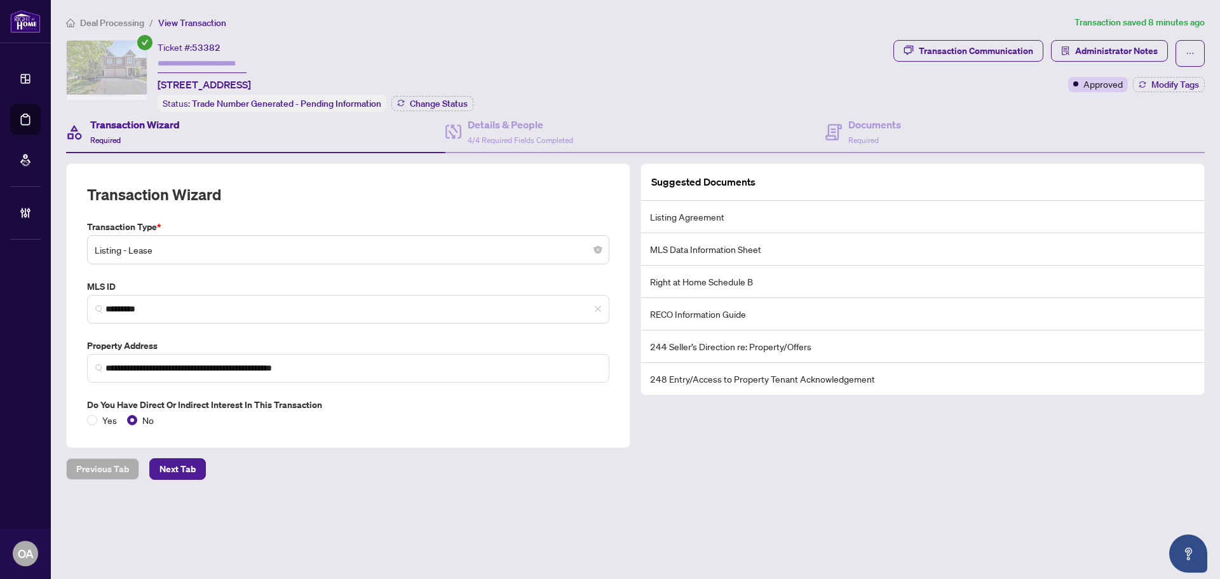
click at [1193, 36] on div "**********" at bounding box center [635, 247] width 1148 height 464
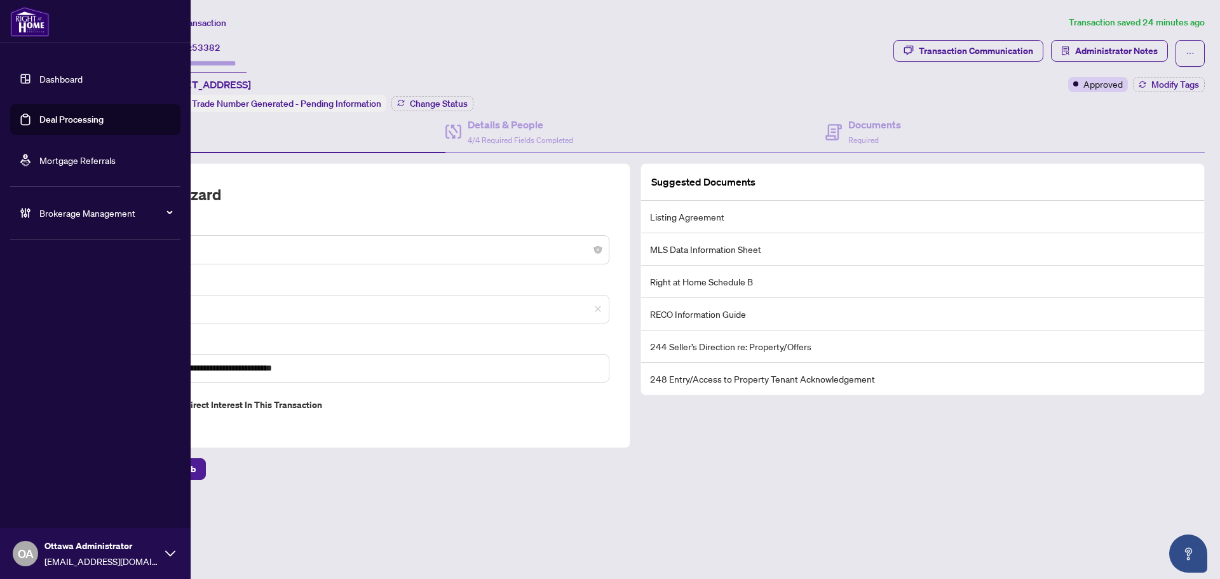
drag, startPoint x: 51, startPoint y: 112, endPoint x: 81, endPoint y: 102, distance: 32.3
click at [51, 114] on link "Deal Processing" at bounding box center [71, 119] width 64 height 11
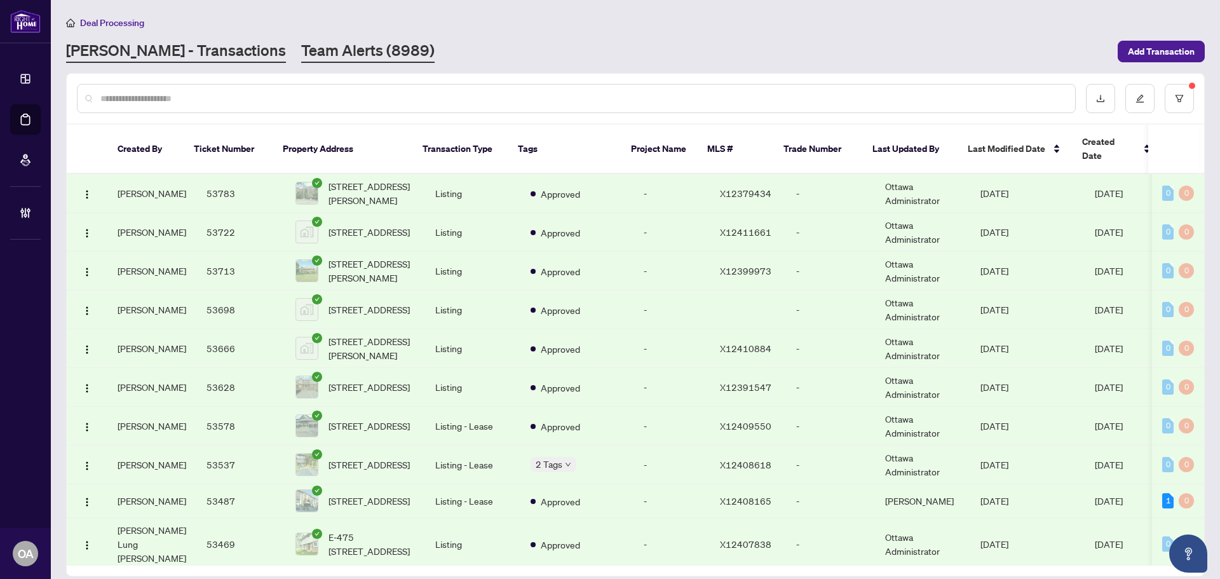
click at [301, 43] on link "Team Alerts (8989)" at bounding box center [367, 51] width 133 height 23
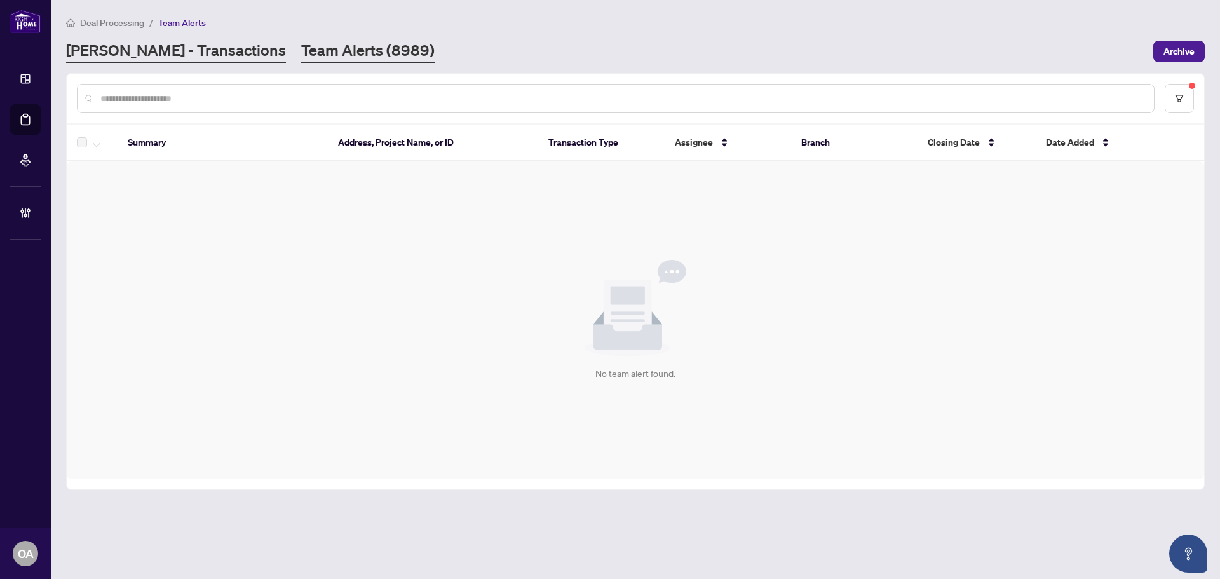
click at [154, 50] on link "[PERSON_NAME] - Transactions" at bounding box center [176, 51] width 220 height 23
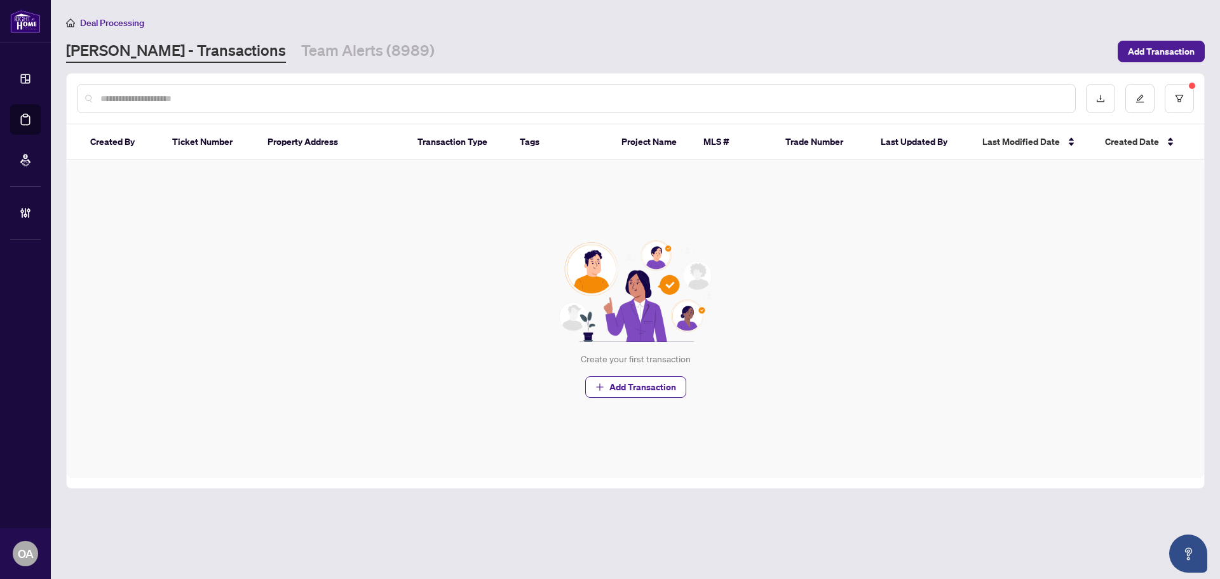
click at [151, 94] on input "text" at bounding box center [582, 98] width 964 height 14
click at [147, 94] on input "text" at bounding box center [582, 98] width 964 height 14
drag, startPoint x: 107, startPoint y: 95, endPoint x: 80, endPoint y: 95, distance: 27.3
click at [80, 95] on div at bounding box center [576, 98] width 998 height 29
click at [126, 93] on input "text" at bounding box center [582, 98] width 964 height 14
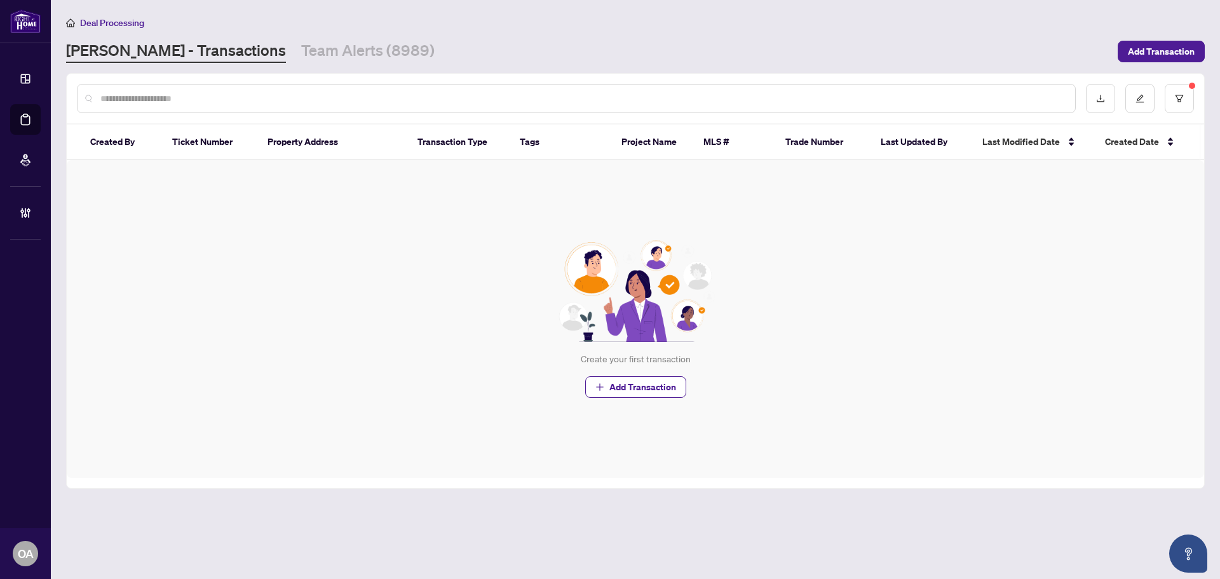
click at [171, 52] on link "[PERSON_NAME] - Transactions" at bounding box center [176, 51] width 220 height 23
click at [319, 48] on link "Team Alerts (8989)" at bounding box center [367, 51] width 133 height 23
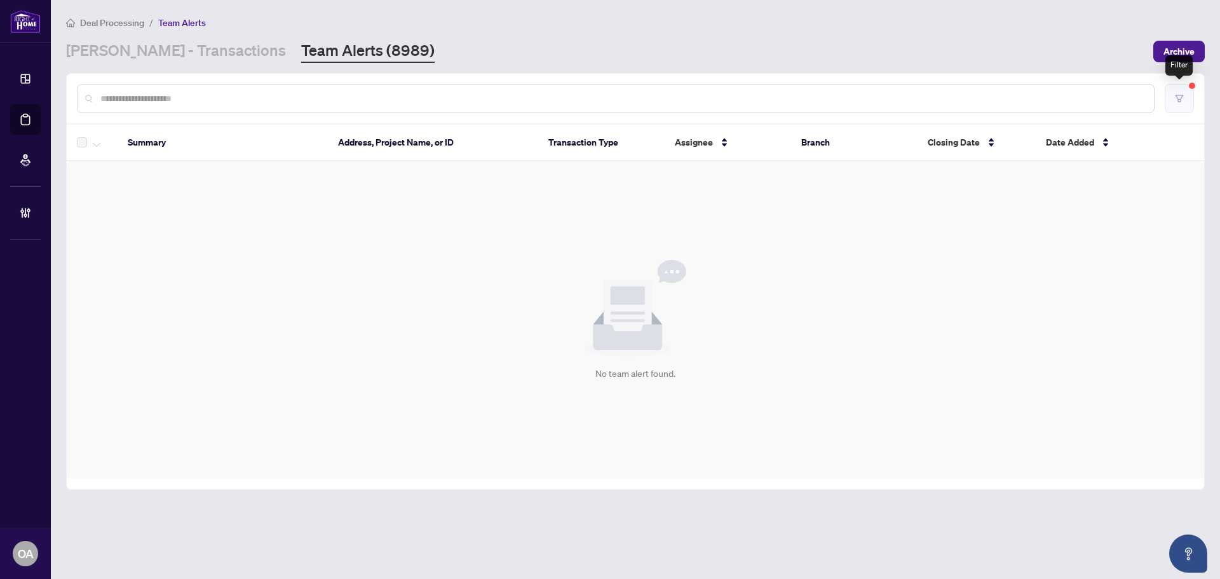
click at [1170, 94] on button "button" at bounding box center [1178, 98] width 29 height 29
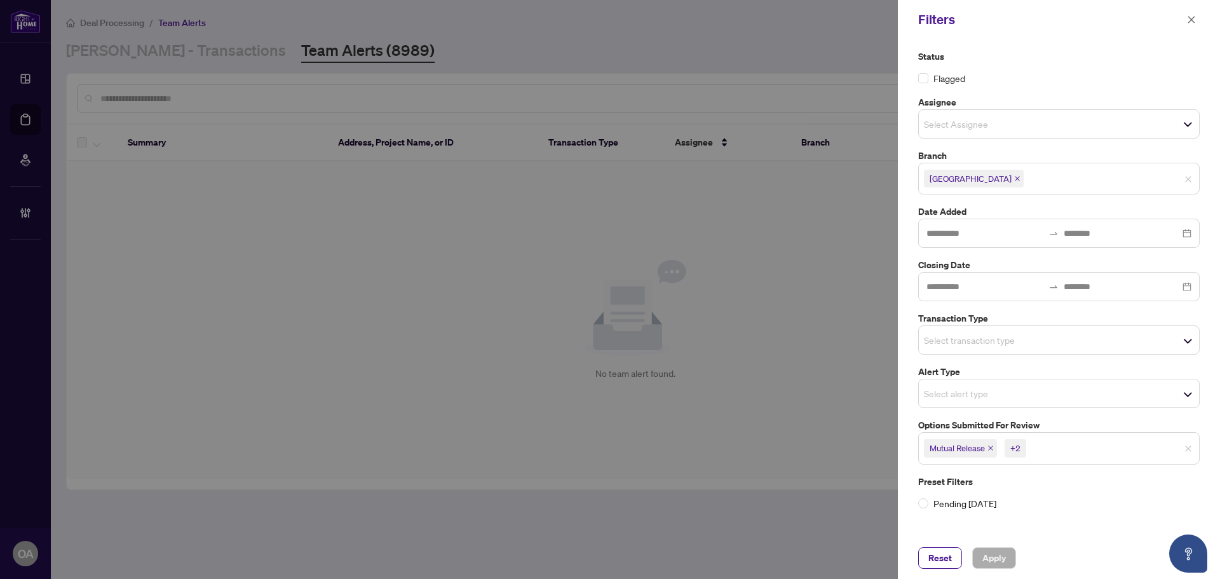
click at [989, 447] on icon "close" at bounding box center [990, 448] width 6 height 6
click at [978, 445] on icon "close" at bounding box center [977, 448] width 6 height 6
click at [981, 447] on icon "close" at bounding box center [980, 448] width 5 height 5
click at [1008, 558] on button "Apply" at bounding box center [994, 558] width 44 height 22
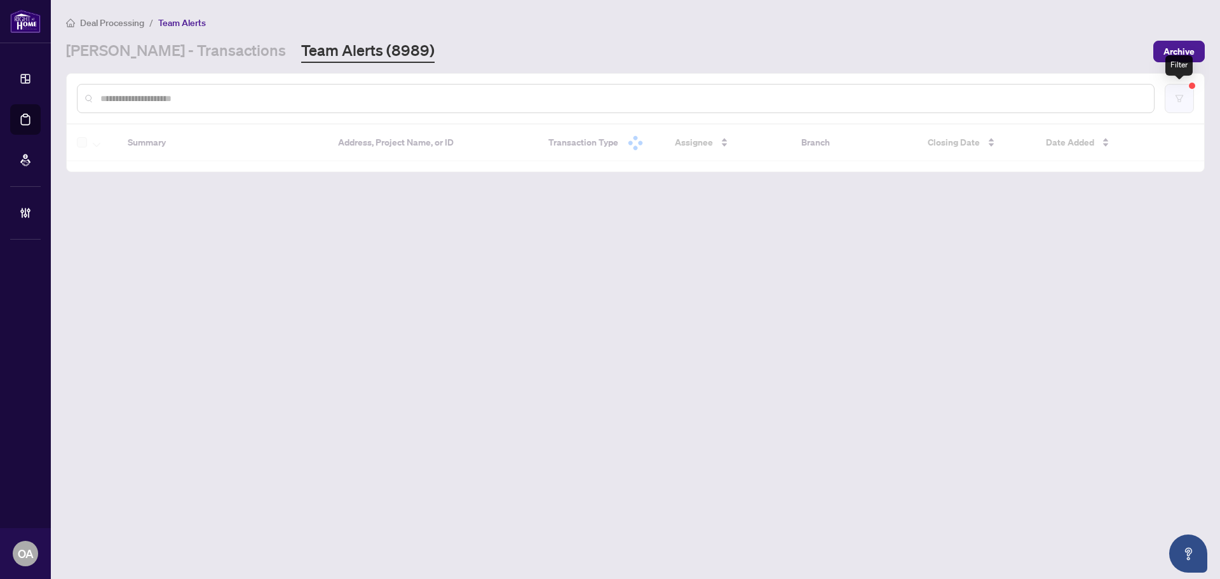
click at [1177, 104] on button "button" at bounding box center [1178, 98] width 29 height 29
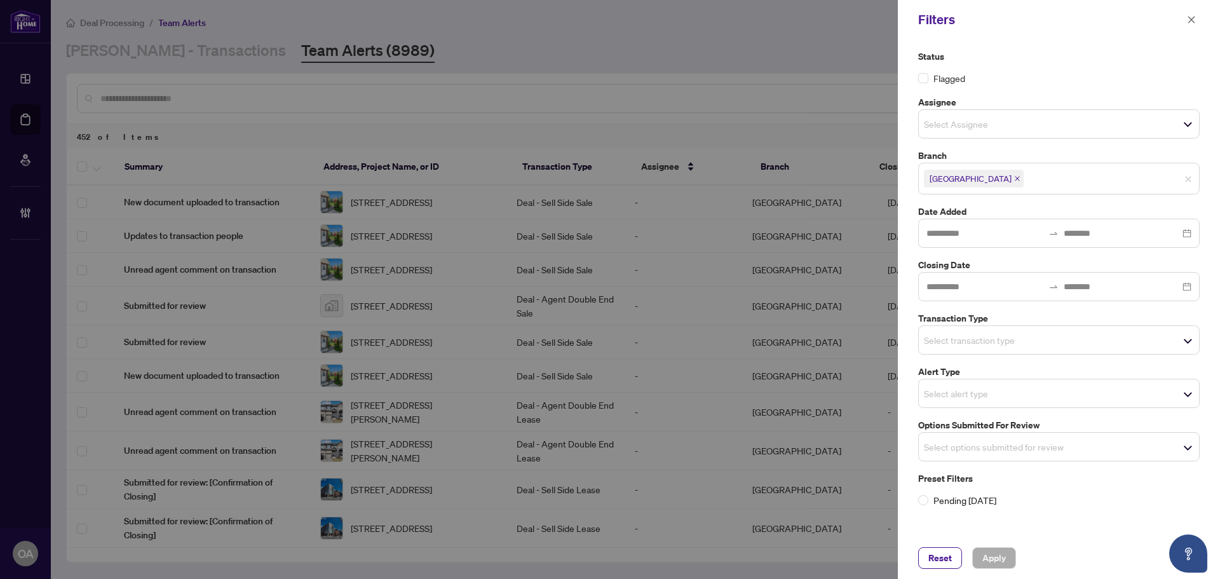
click at [936, 335] on input "search" at bounding box center [968, 339] width 89 height 15
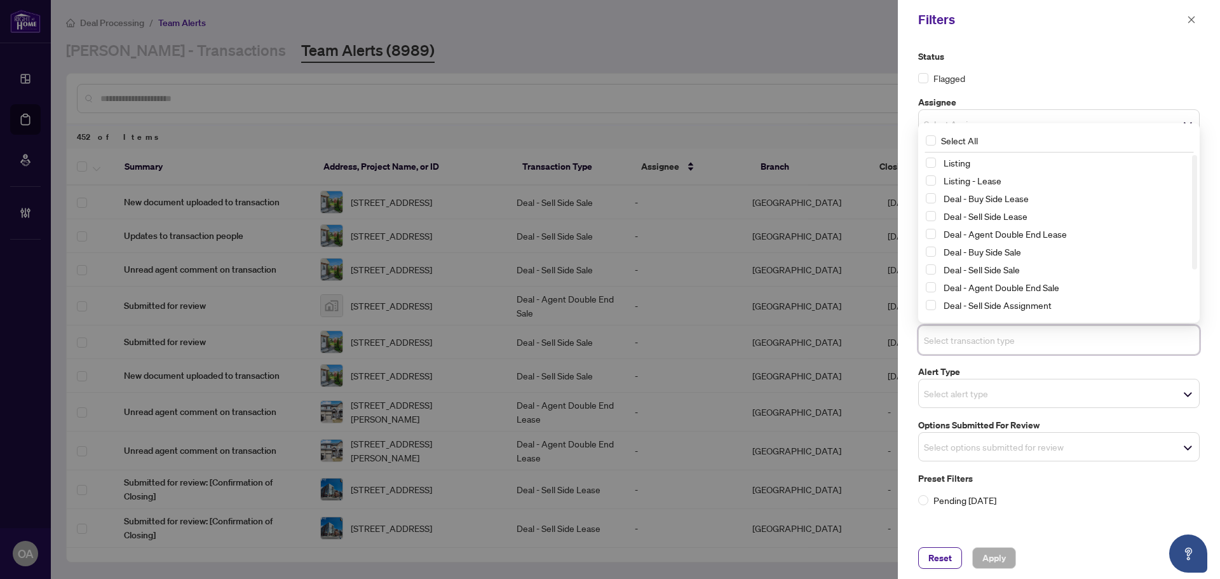
click at [933, 163] on span "Select Listing" at bounding box center [930, 163] width 10 height 10
click at [930, 181] on span "Select Listing - Lease" at bounding box center [930, 181] width 10 height 10
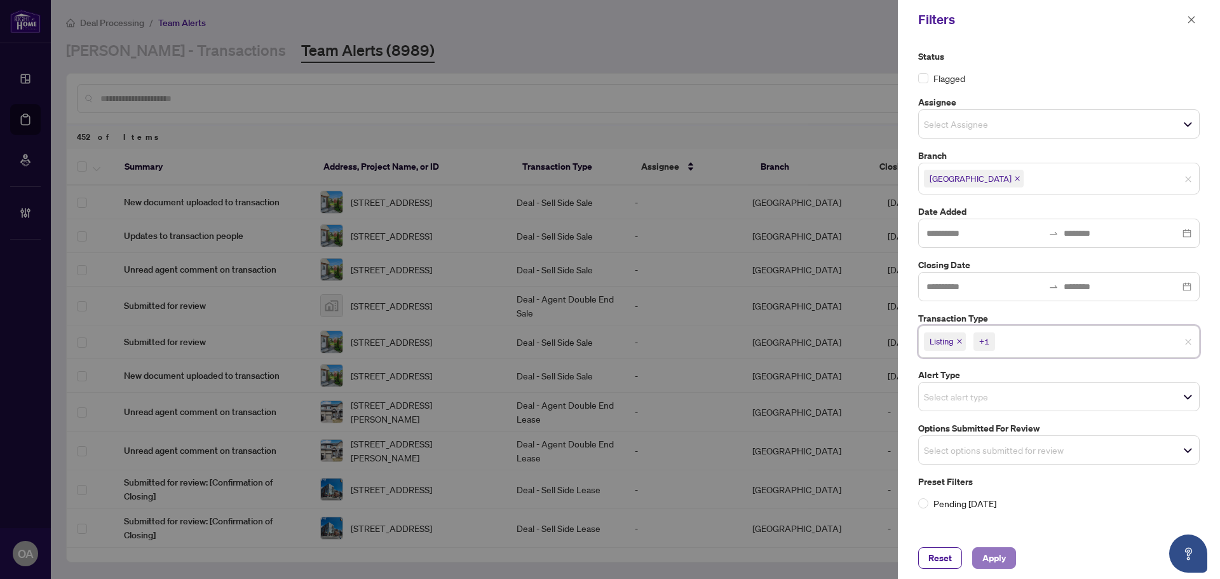
click at [1001, 553] on span "Apply" at bounding box center [994, 558] width 24 height 20
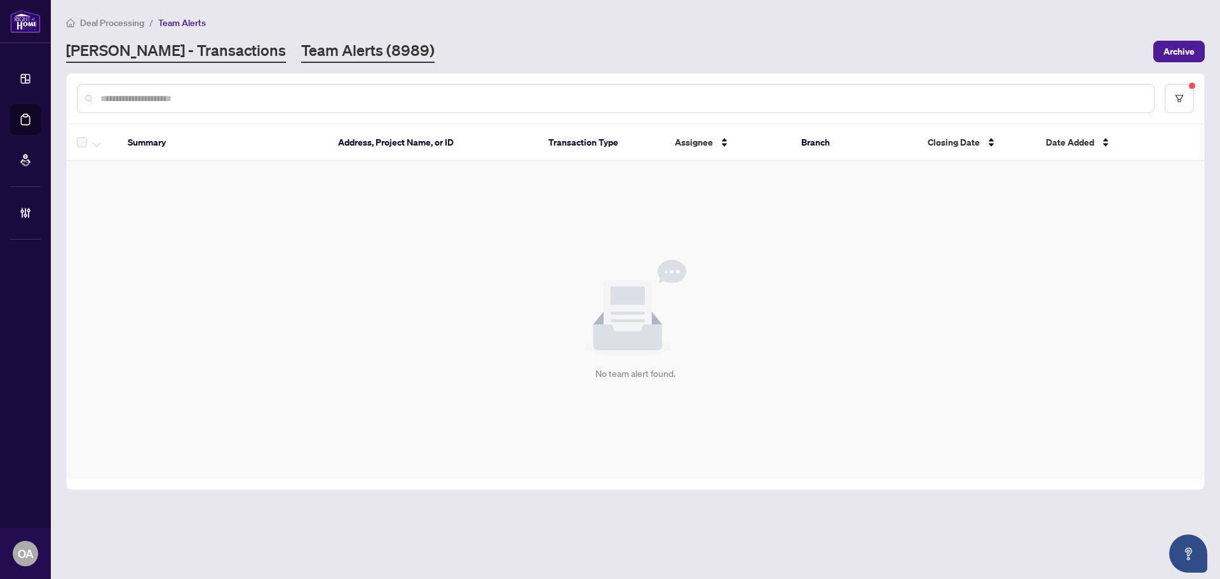
click at [174, 50] on link "[PERSON_NAME] - Transactions" at bounding box center [176, 51] width 220 height 23
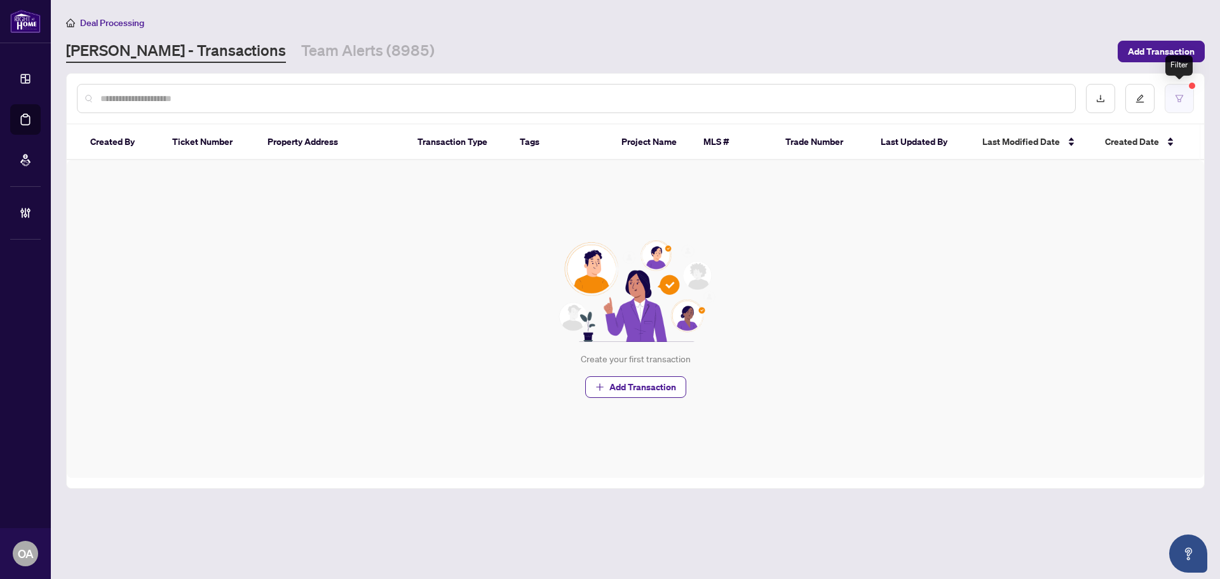
click at [1185, 94] on button "button" at bounding box center [1178, 98] width 29 height 29
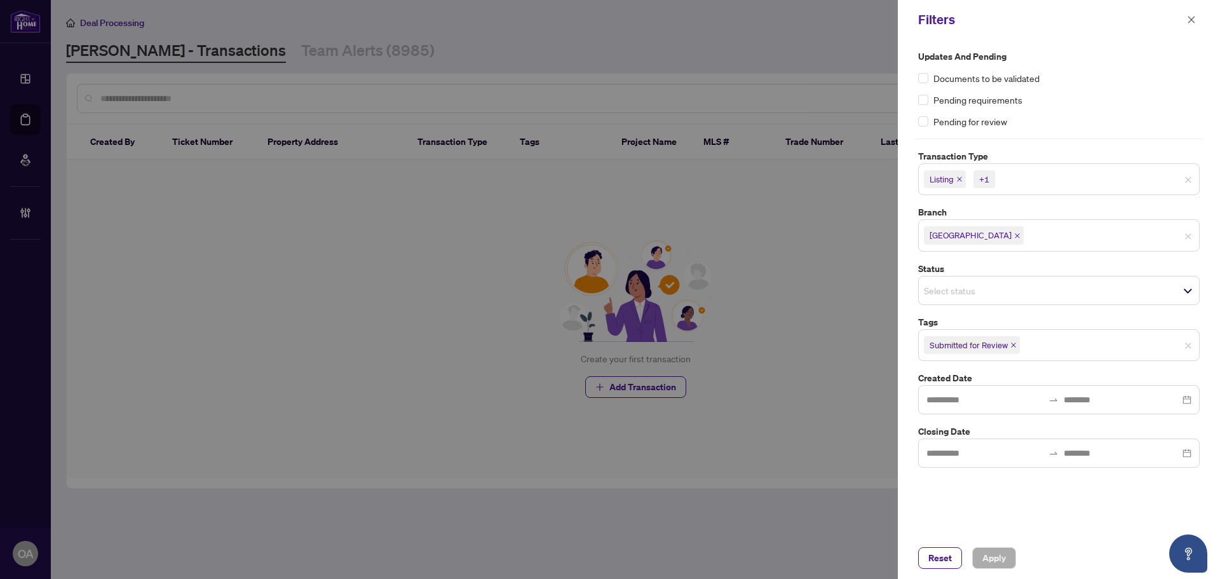
click at [1012, 344] on icon "close" at bounding box center [1013, 345] width 6 height 6
click at [943, 342] on input "search" at bounding box center [968, 343] width 89 height 15
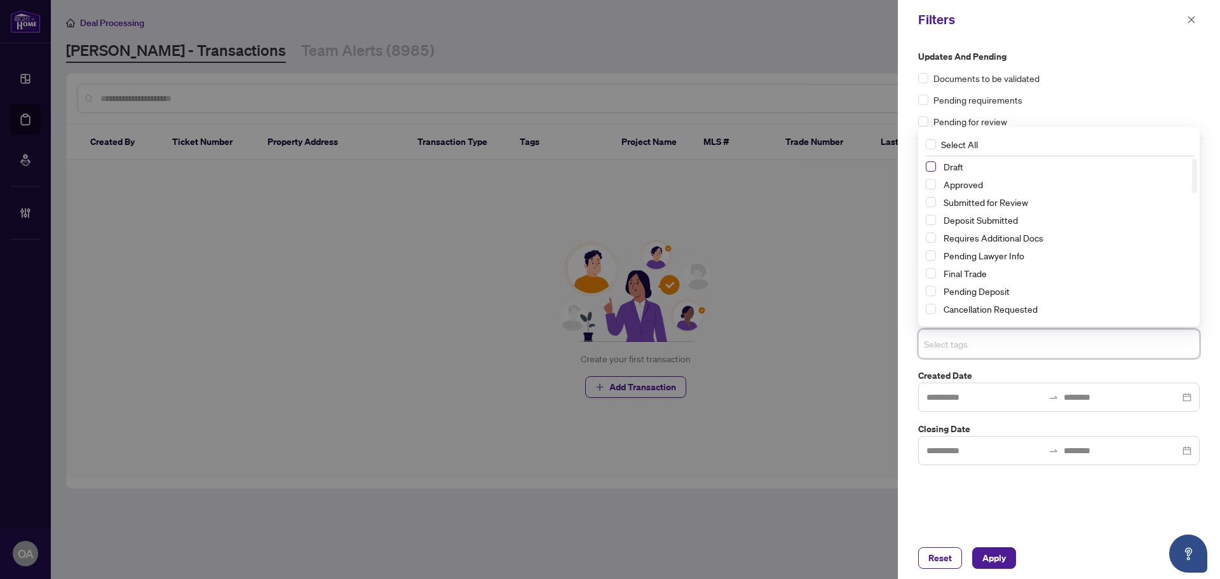
click at [933, 166] on span "Select Draft" at bounding box center [930, 166] width 10 height 10
click at [995, 553] on span "Apply" at bounding box center [994, 558] width 24 height 20
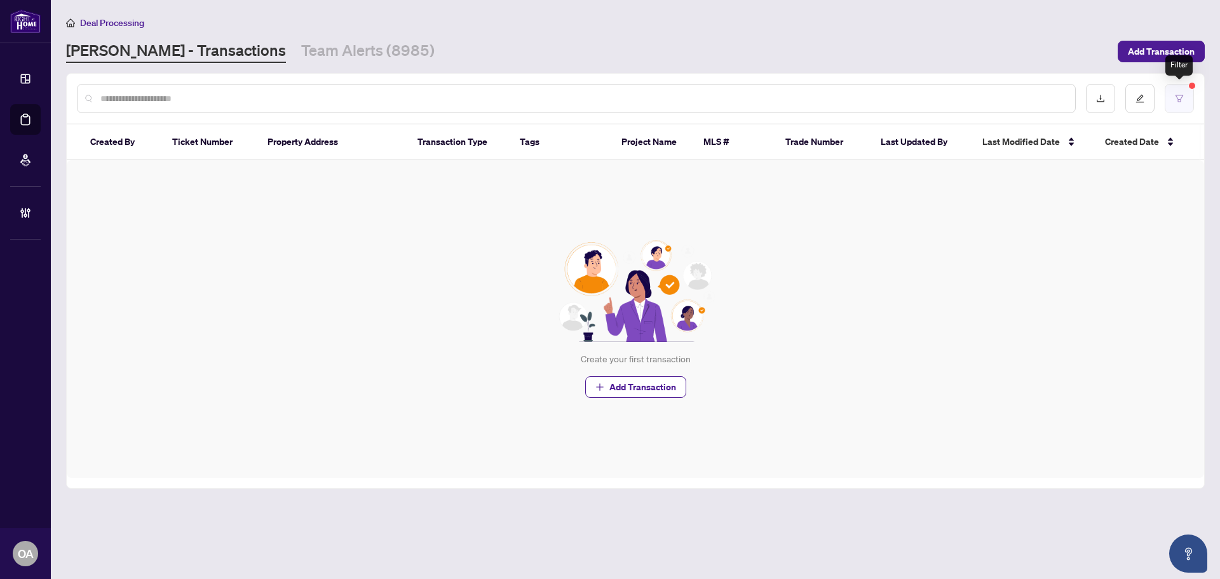
click at [1185, 98] on button "button" at bounding box center [1178, 98] width 29 height 29
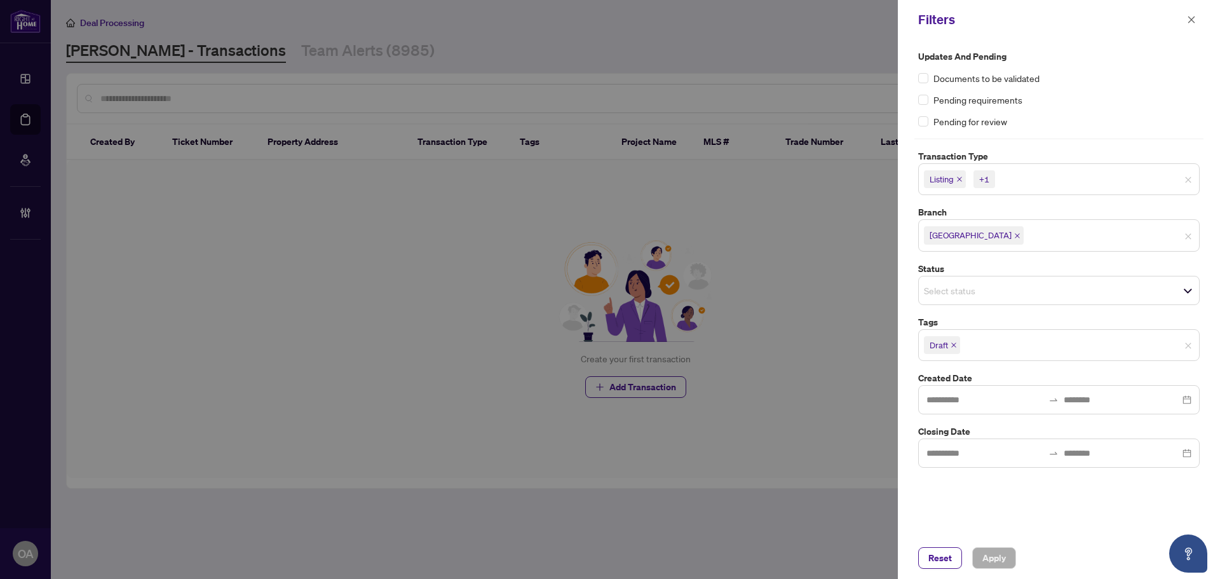
click at [953, 342] on icon "close" at bounding box center [953, 345] width 6 height 6
click at [941, 290] on input "search" at bounding box center [968, 290] width 89 height 15
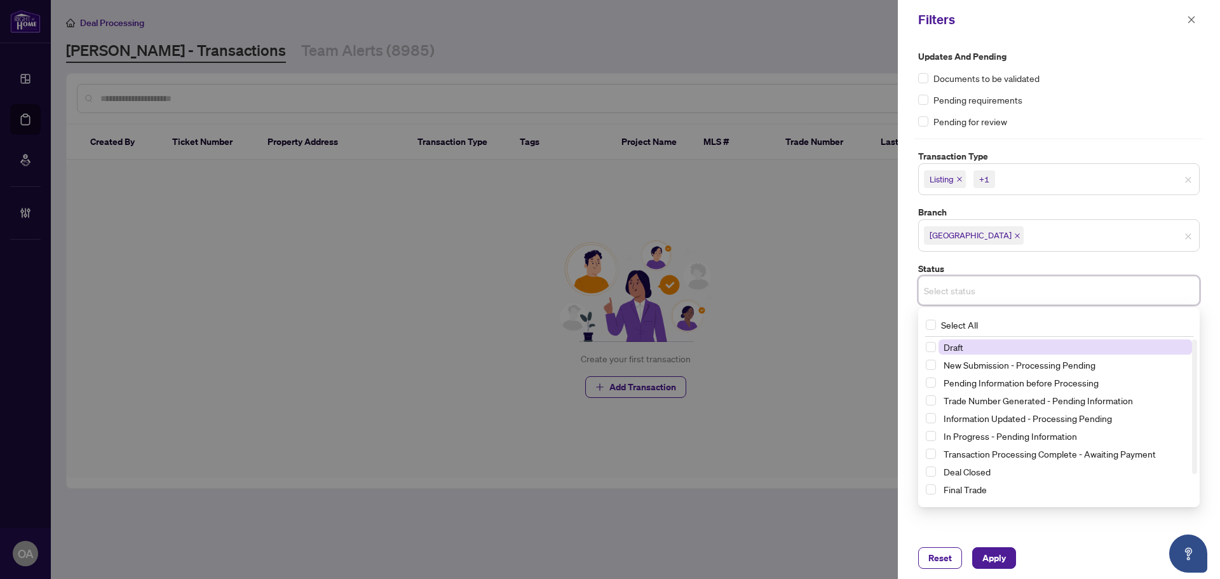
click at [957, 289] on input "search" at bounding box center [968, 290] width 89 height 15
click at [957, 290] on input "search" at bounding box center [968, 290] width 89 height 15
click at [930, 346] on span "Select Draft" at bounding box center [930, 347] width 10 height 10
click at [997, 555] on span "Apply" at bounding box center [994, 558] width 24 height 20
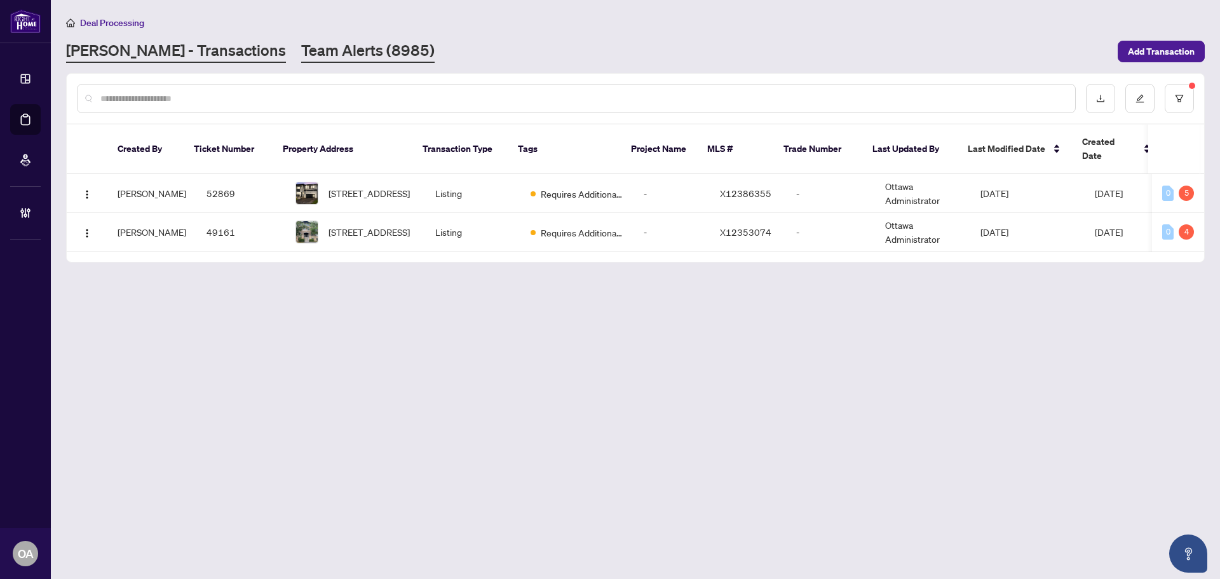
click at [301, 52] on link "Team Alerts (8985)" at bounding box center [367, 51] width 133 height 23
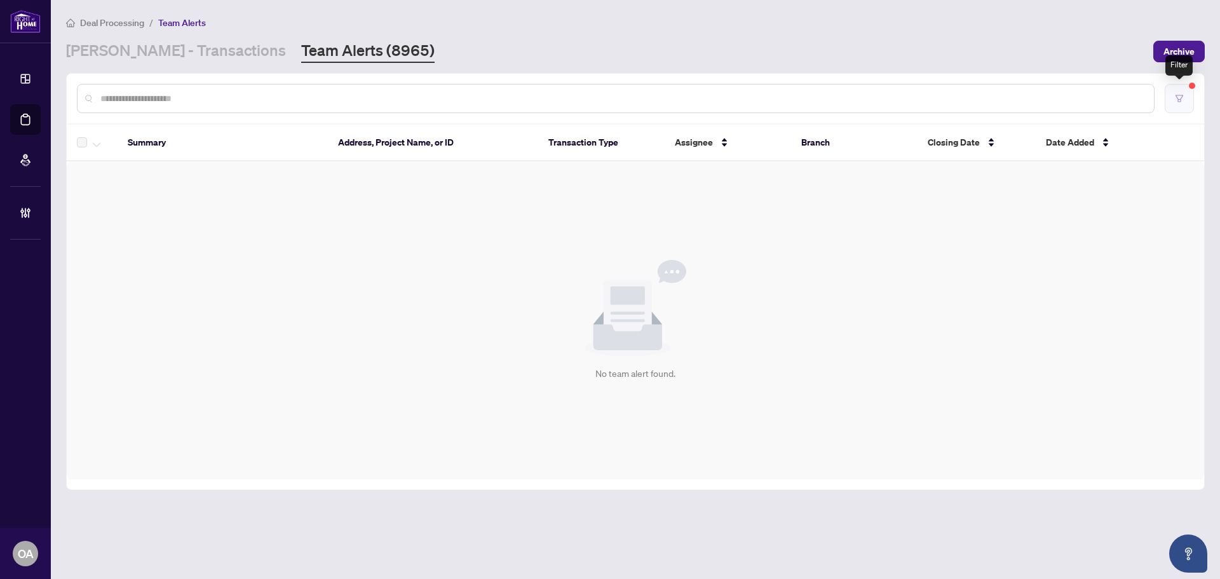
click at [1171, 100] on button "button" at bounding box center [1178, 98] width 29 height 29
